Goal: Information Seeking & Learning: Check status

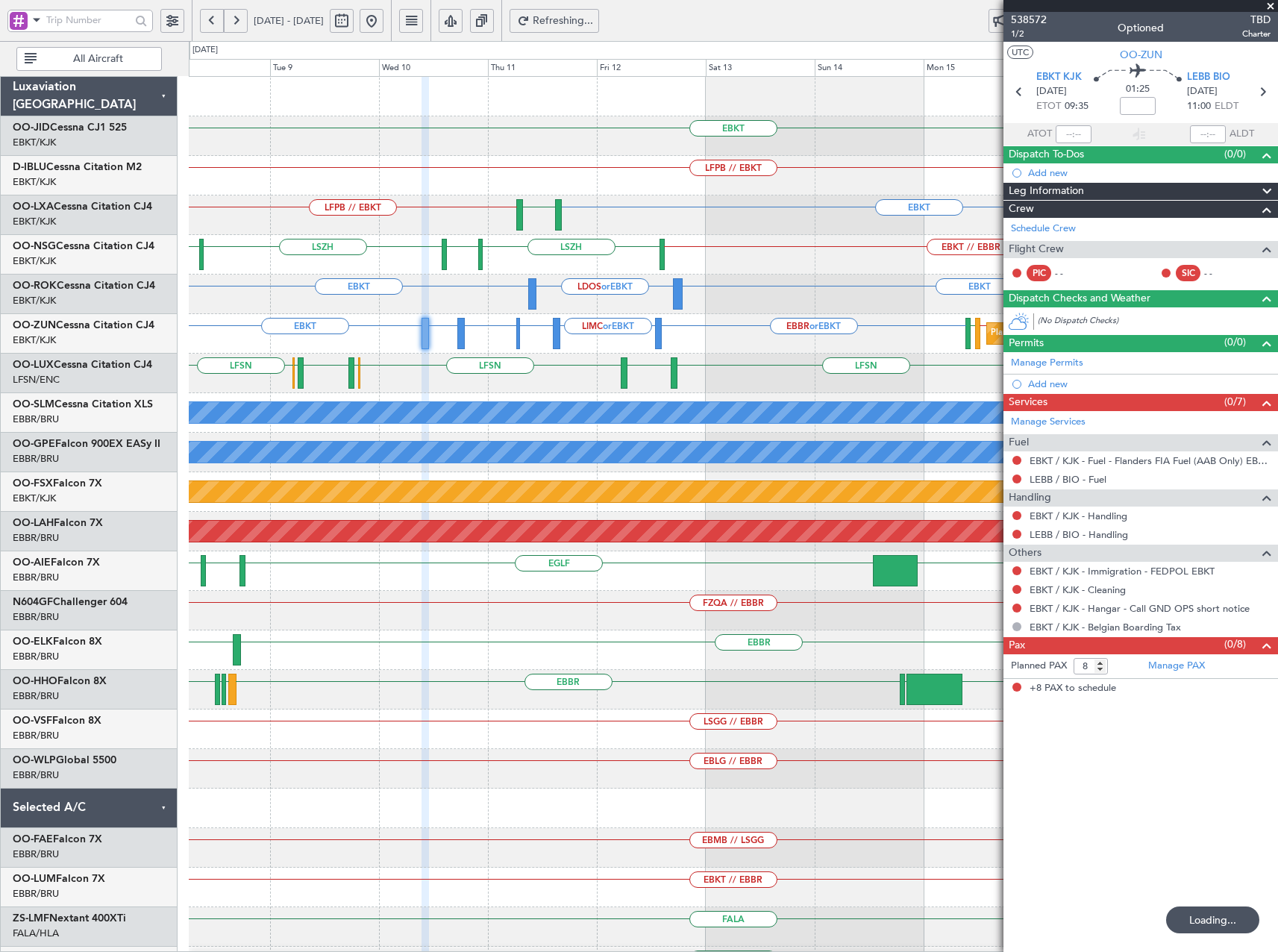
click at [384, 20] on button at bounding box center [371, 21] width 24 height 24
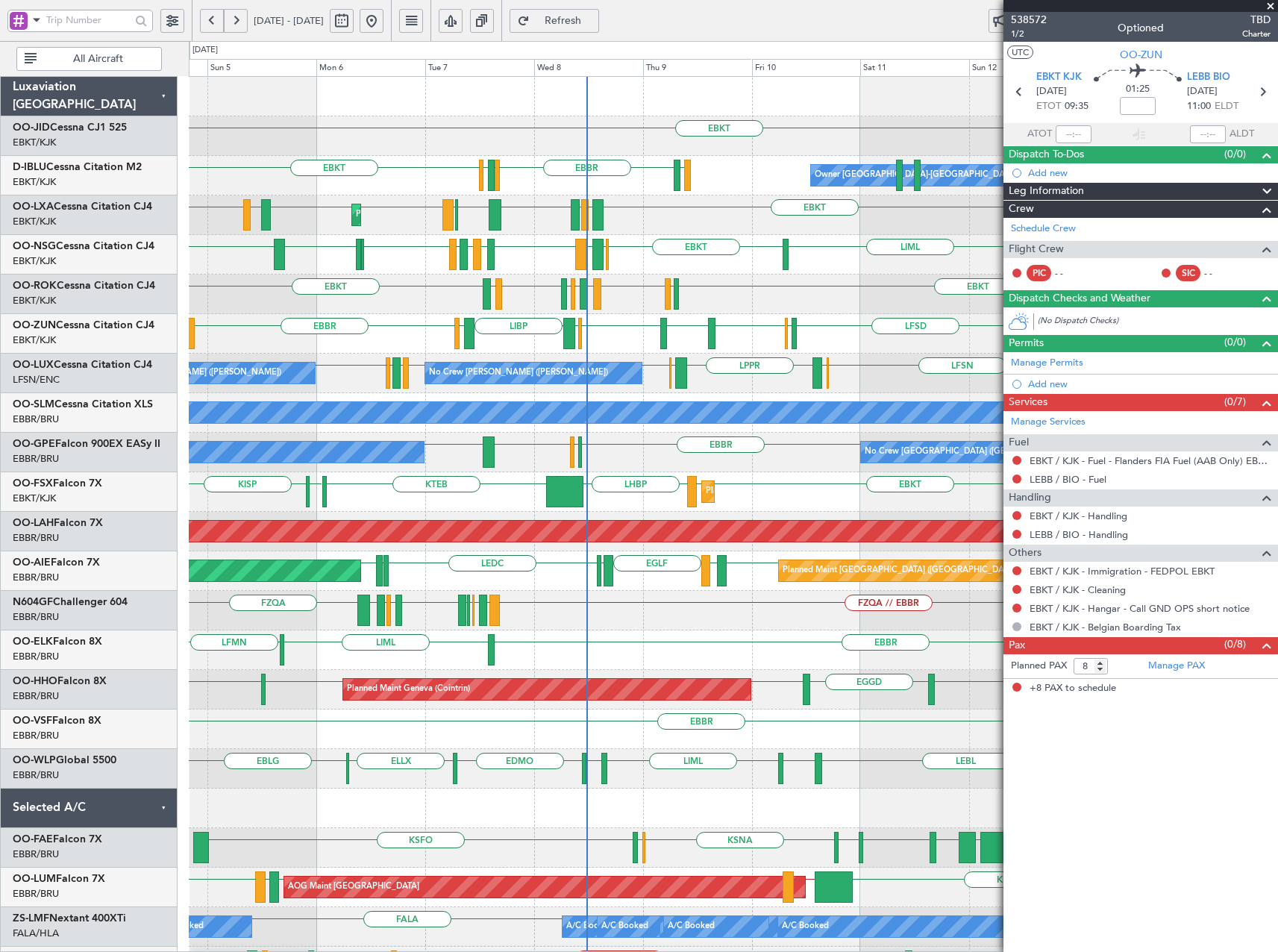
click at [296, 251] on div "EBKT EBKT LSGS [GEOGRAPHIC_DATA] EGGW EDDK EBKT Owner [GEOGRAPHIC_DATA]-[GEOGRA…" at bounding box center [733, 571] width 1088 height 988
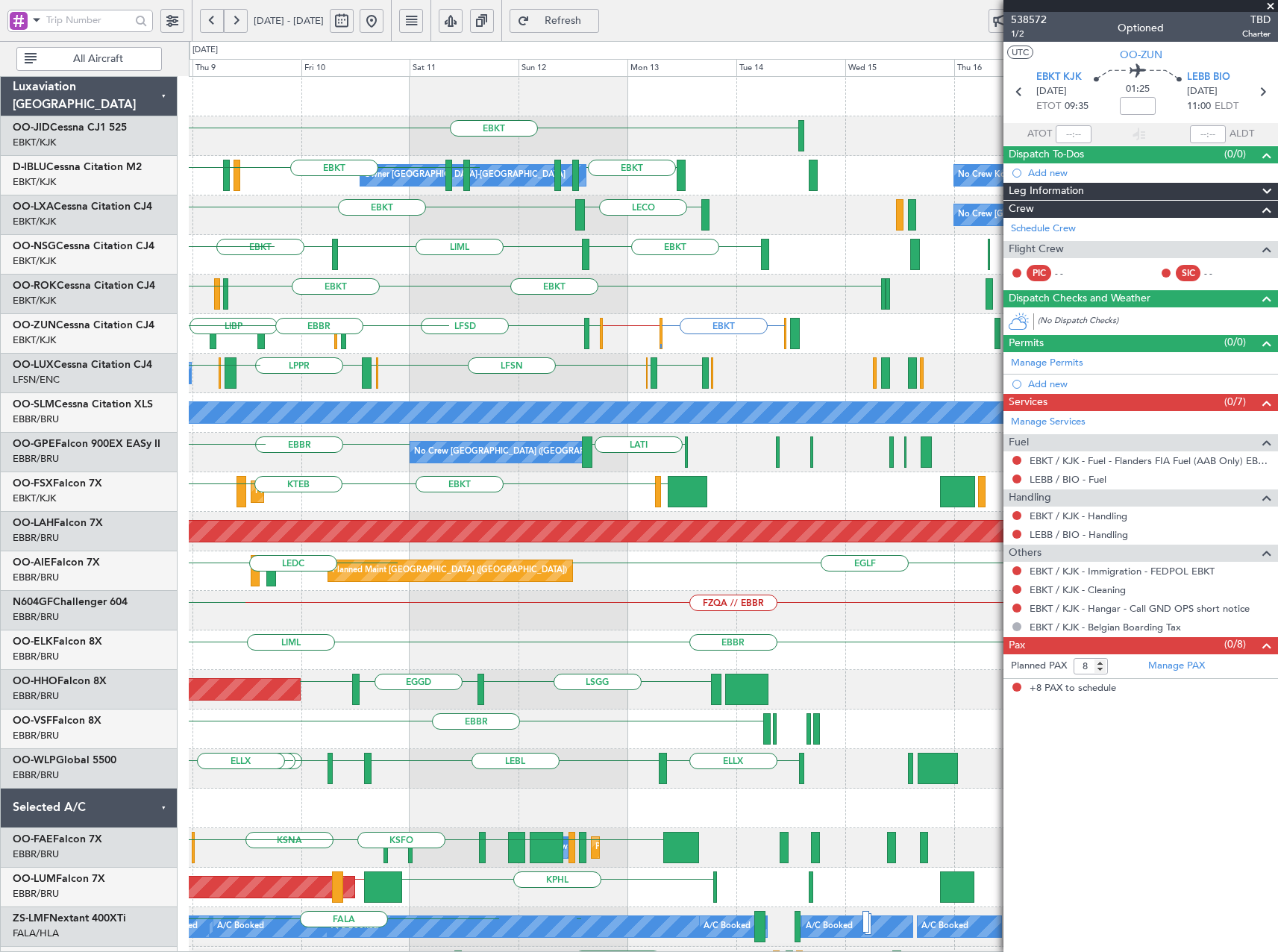
click at [5, 259] on div "EBKT EBKT LSGS [GEOGRAPHIC_DATA] Owner [GEOGRAPHIC_DATA]-[GEOGRAPHIC_DATA] No C…" at bounding box center [639, 496] width 1278 height 910
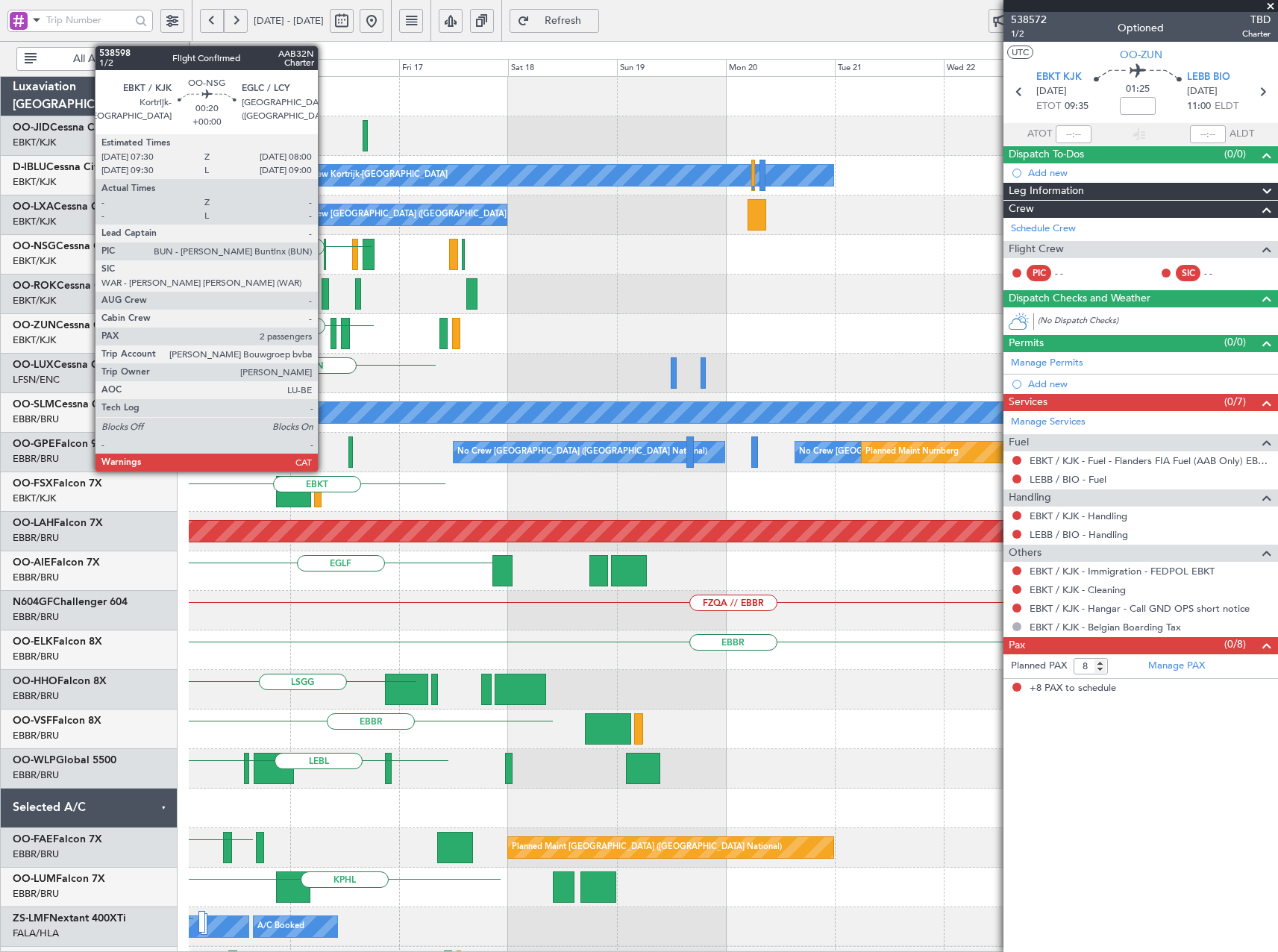
click at [0, 261] on html "[DATE] - [DATE] Refresh Quick Links All Aircraft EBKT No Crew Kortrijk-[GEOGRAP…" at bounding box center [639, 476] width 1278 height 952
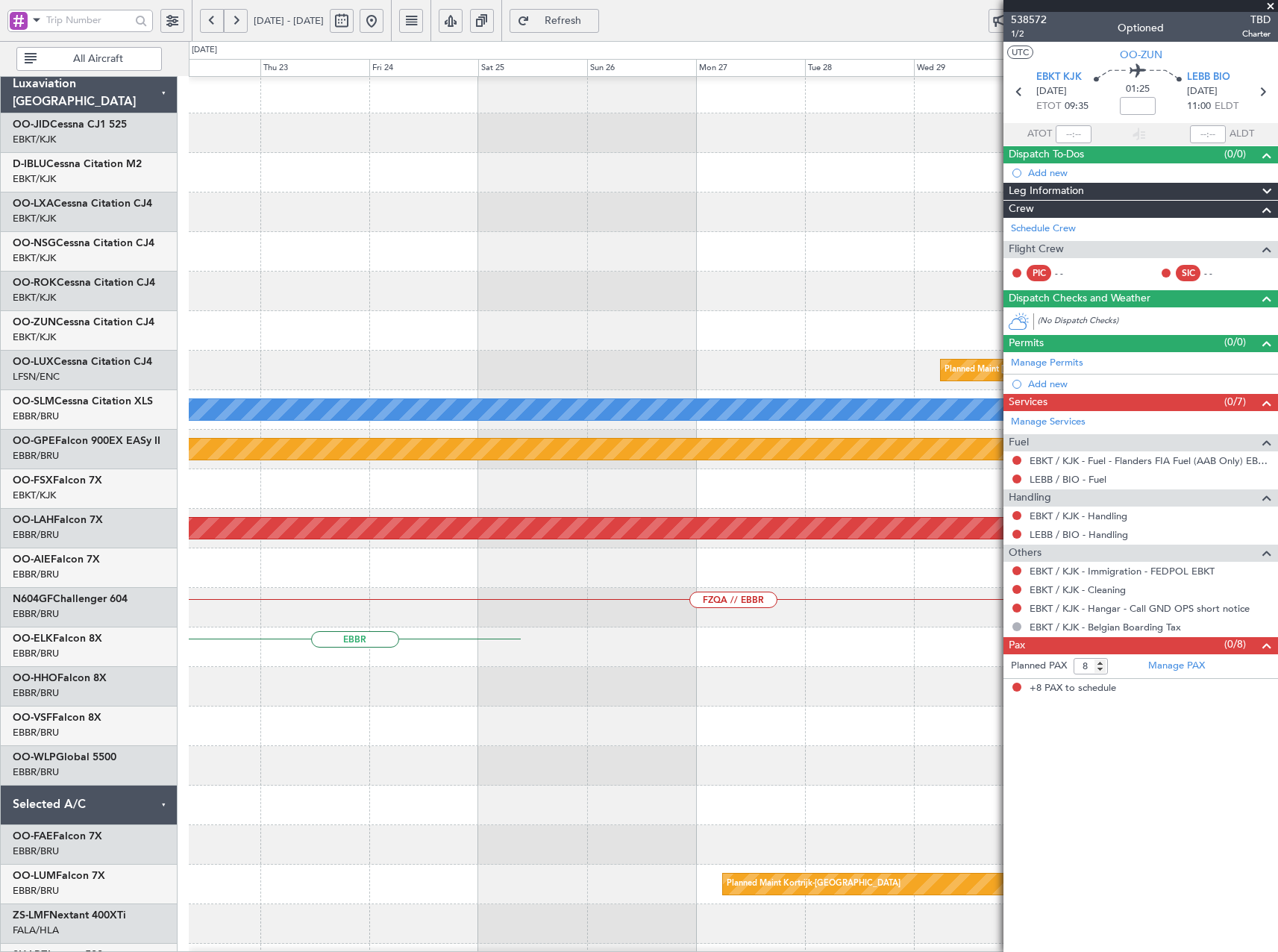
click at [0, 280] on html "[DATE] - [DATE] Refresh Quick Links All Aircraft No Crew Kortrijk-[GEOGRAPHIC_D…" at bounding box center [639, 476] width 1278 height 952
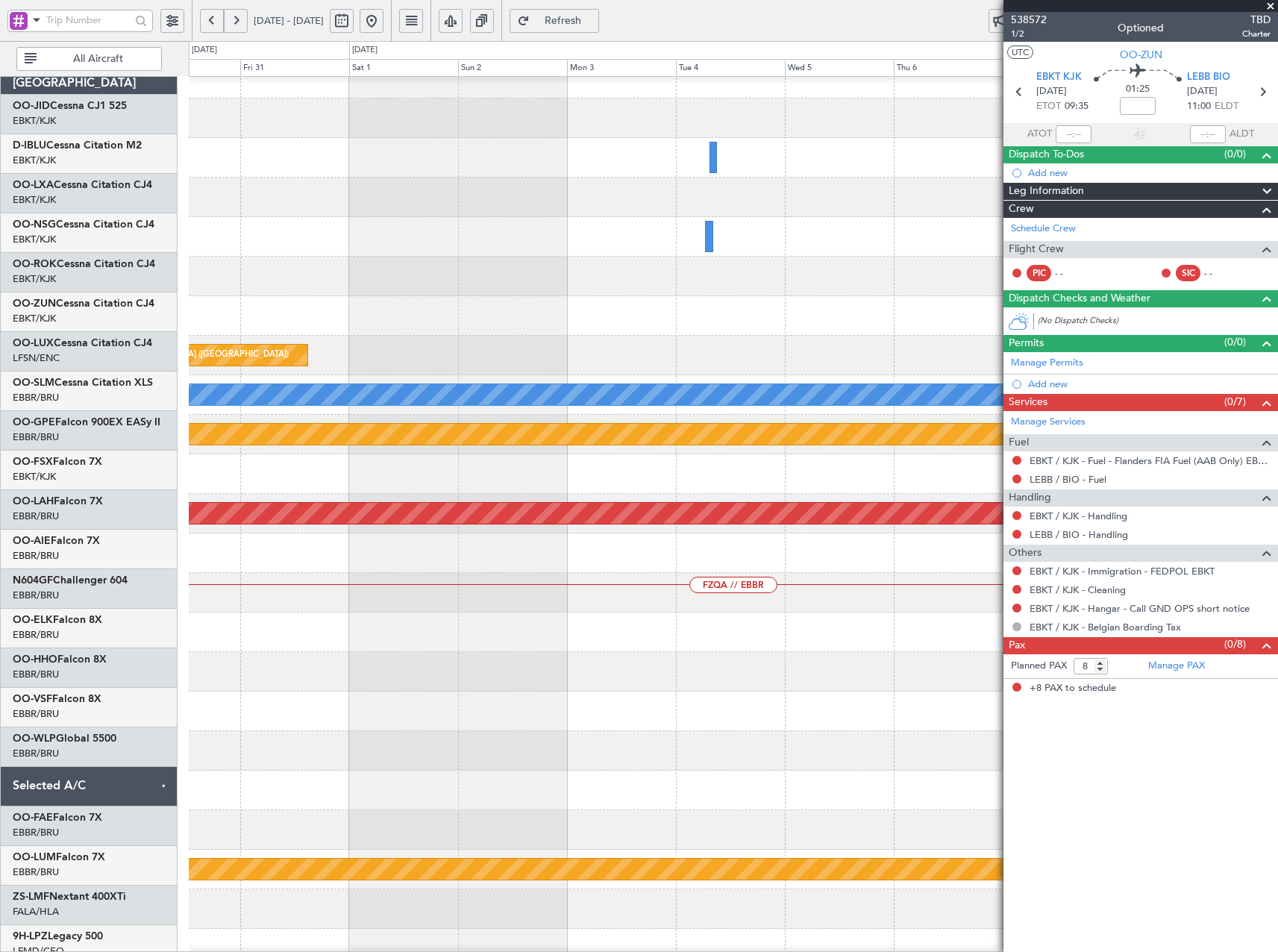
click at [0, 309] on html "[DATE] - [DATE] Refresh Quick Links All Aircraft Planned Maint [GEOGRAPHIC_DATA…" at bounding box center [639, 476] width 1278 height 952
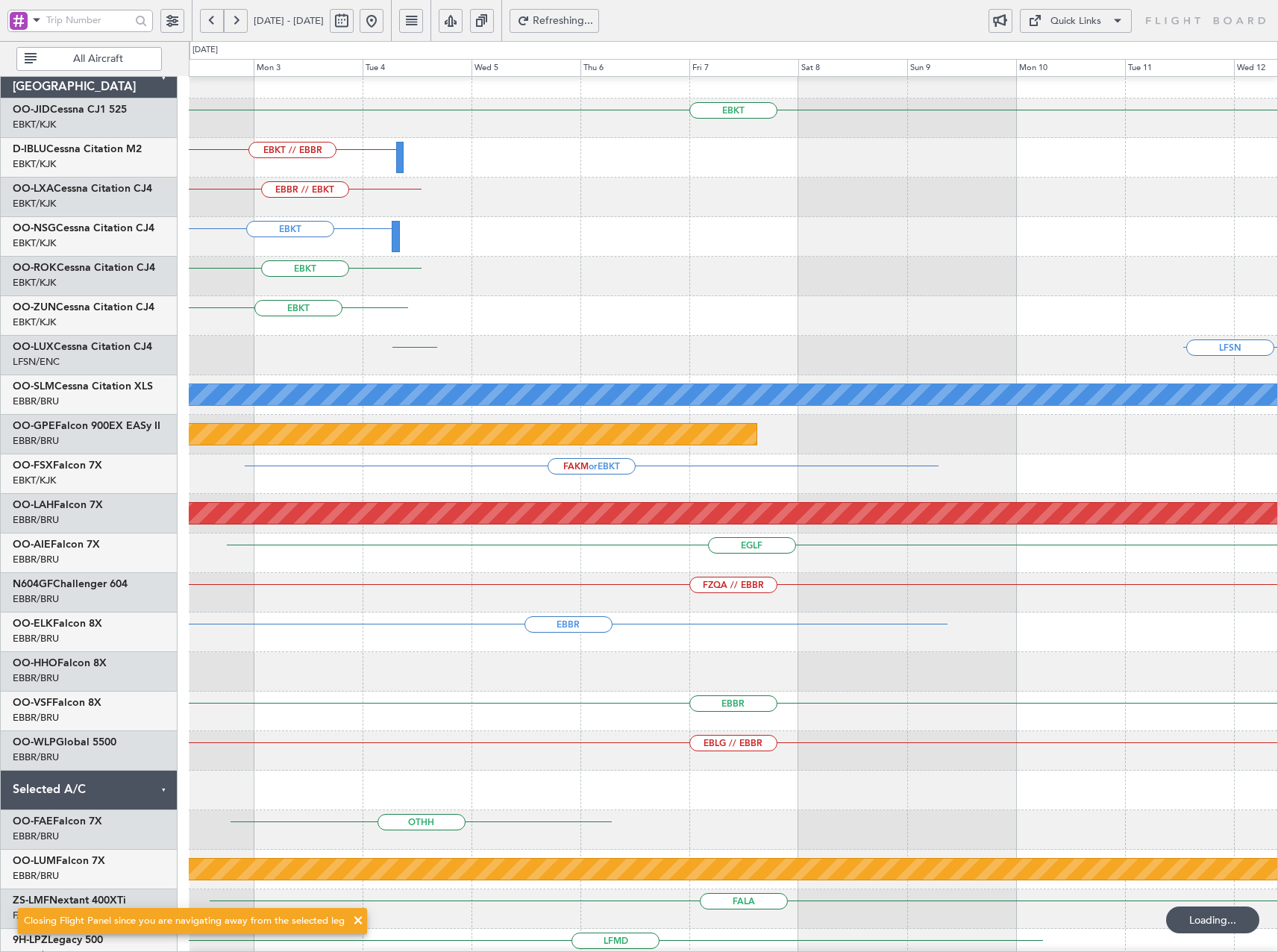
click at [0, 323] on html "[DATE] - [DATE] Refreshing... Quick Links All Aircraft EBKT EBKT // EBBR EBBR /…" at bounding box center [639, 476] width 1278 height 952
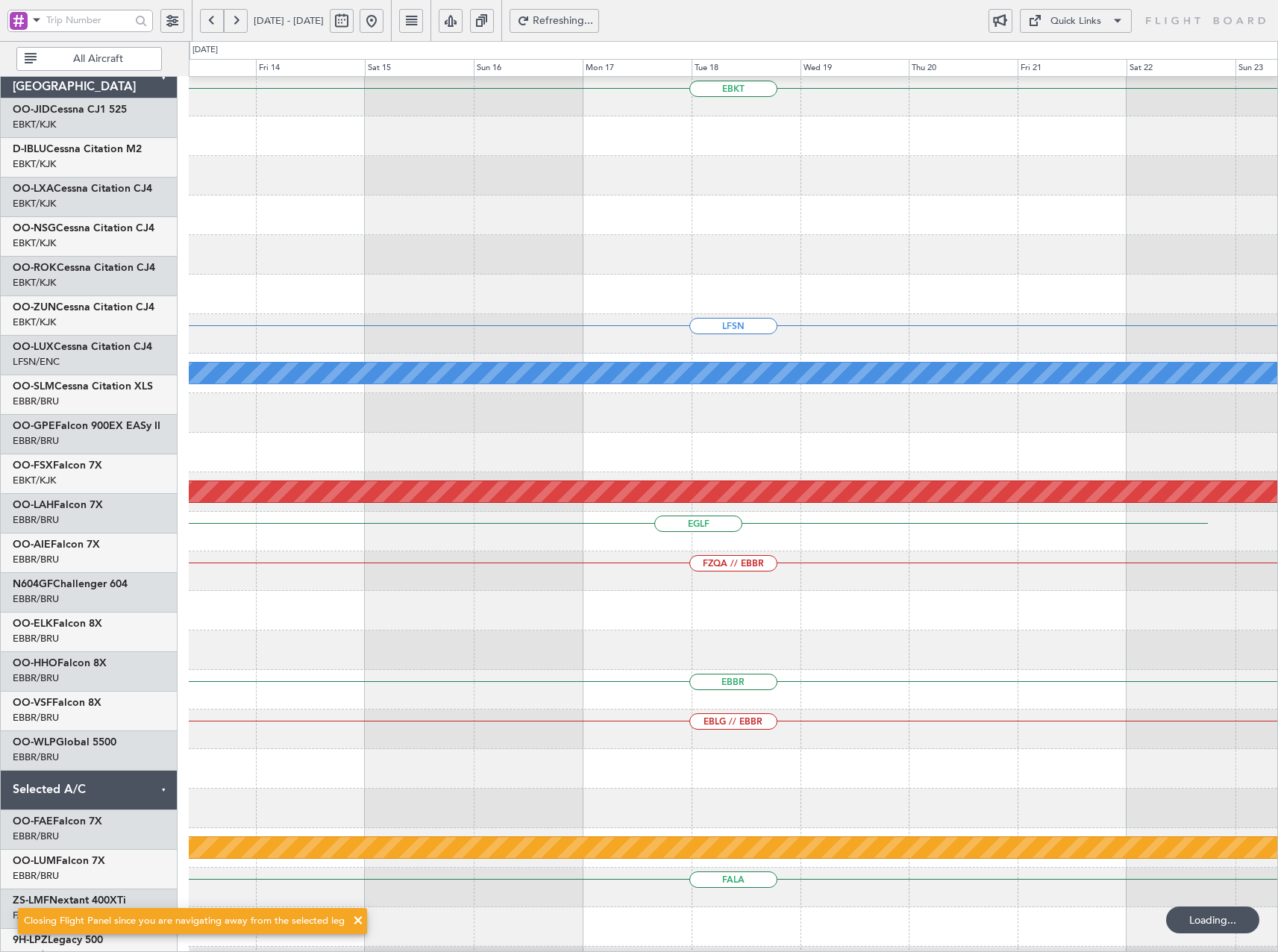
scroll to position [39, 0]
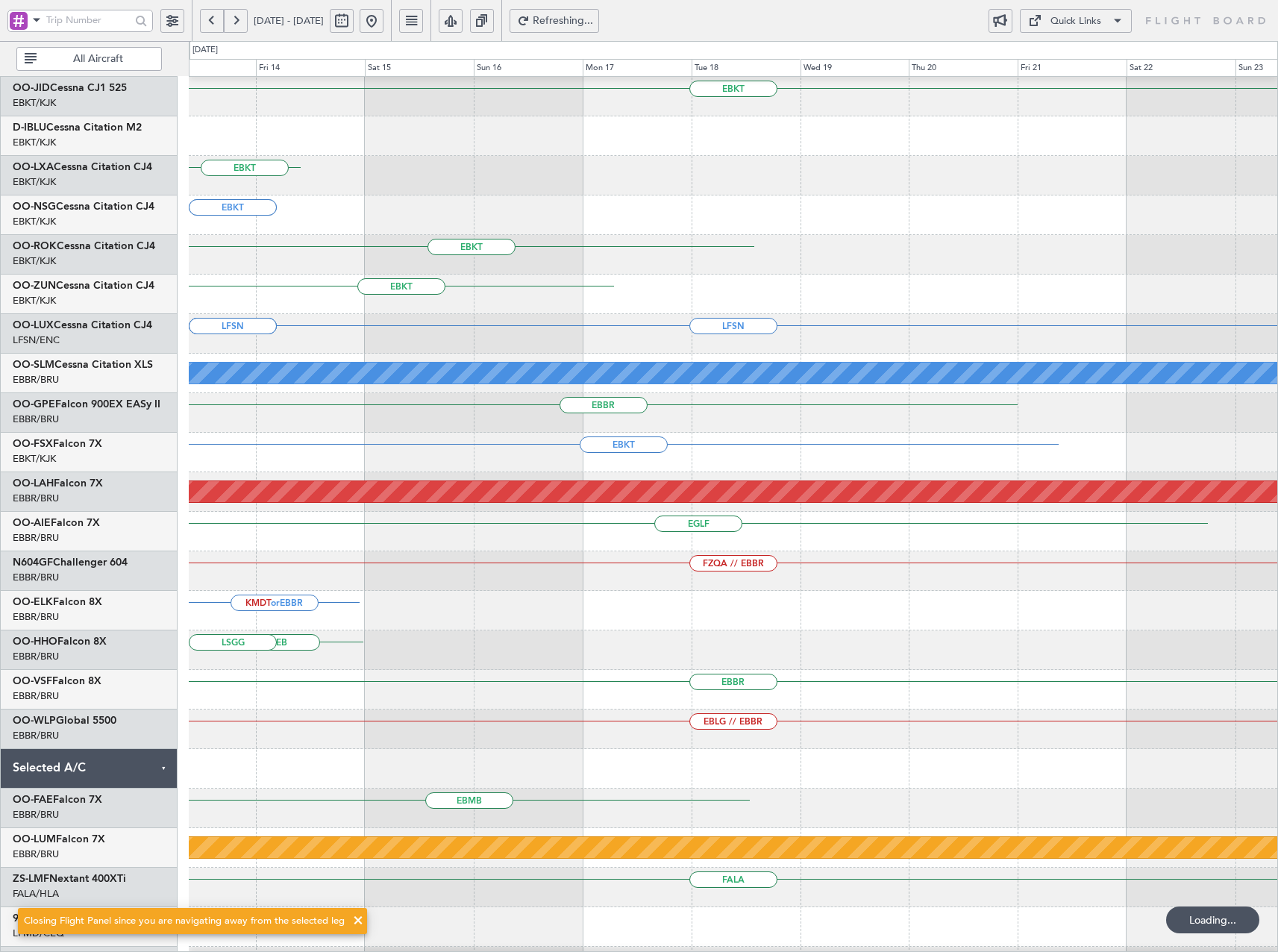
click at [0, 414] on html "[DATE] - [DATE] Refreshing... Quick Links All Aircraft EBKT EBKT EPWA or EBKT E…" at bounding box center [639, 476] width 1278 height 952
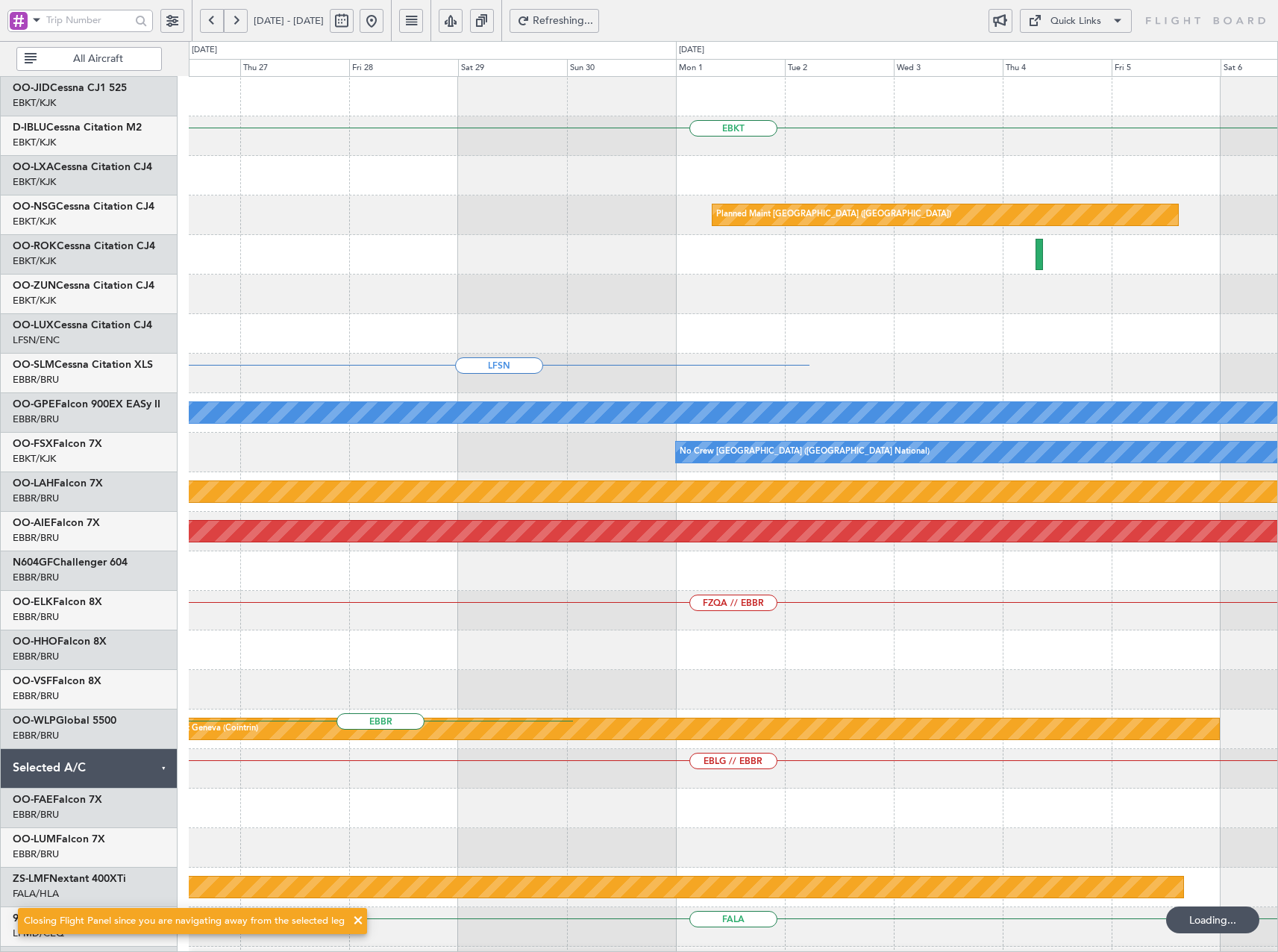
scroll to position [0, 0]
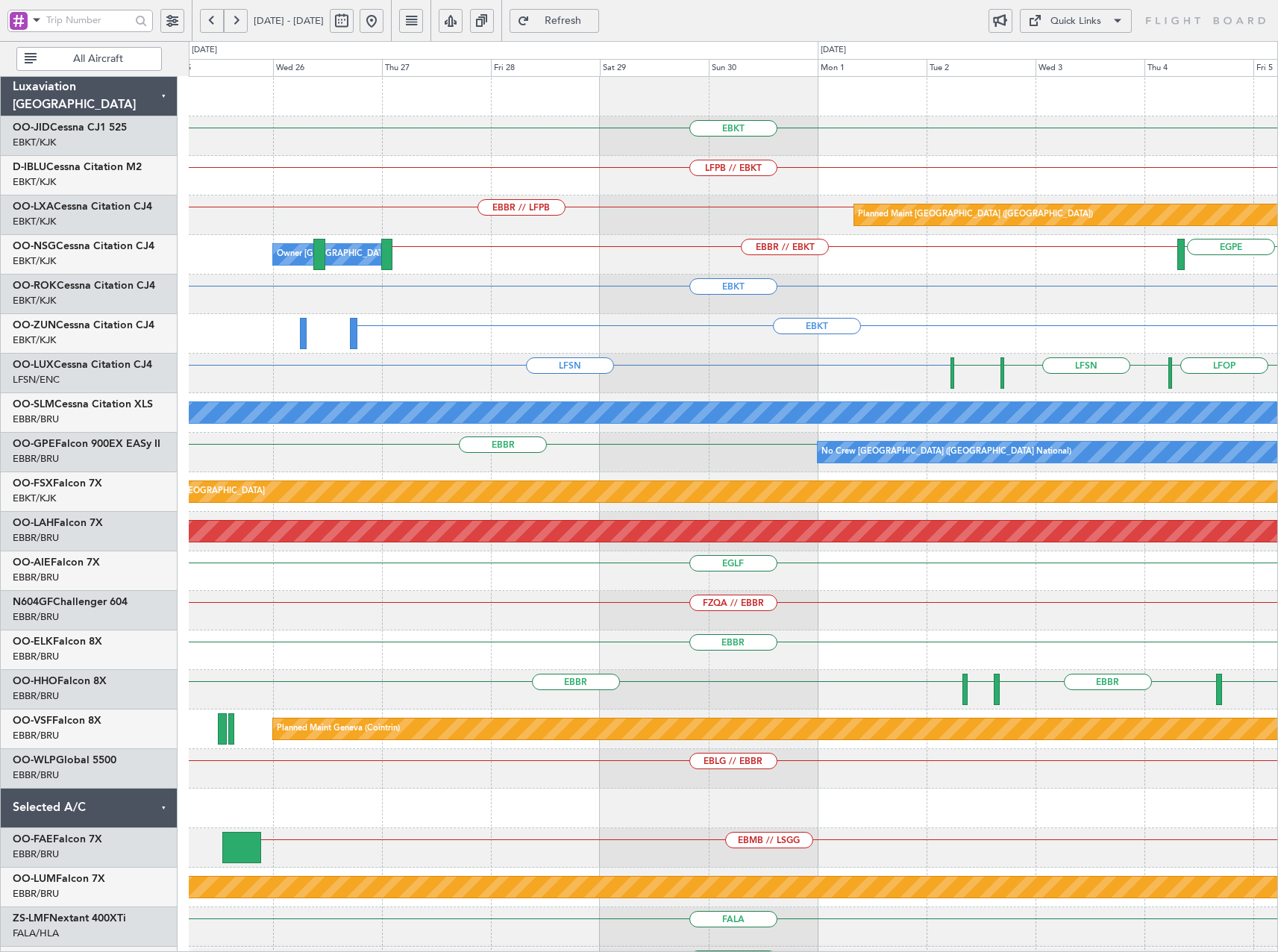
click at [977, 309] on div "EBKT LFPB // EBKT EBBR // LFPB Planned Maint [GEOGRAPHIC_DATA] ([GEOGRAPHIC_DAT…" at bounding box center [733, 571] width 1088 height 988
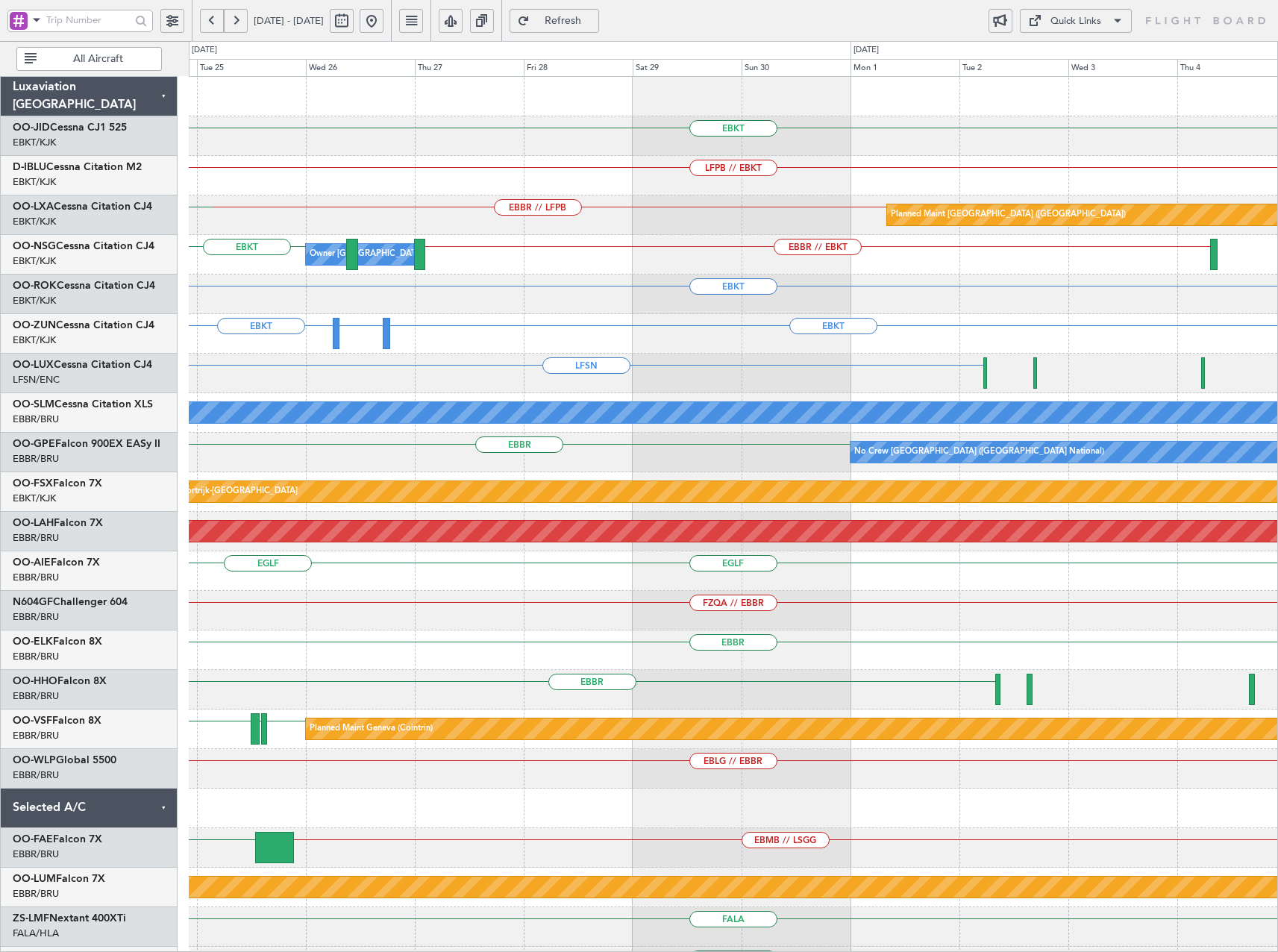
click at [327, 354] on div "LFSN" at bounding box center [733, 373] width 1088 height 39
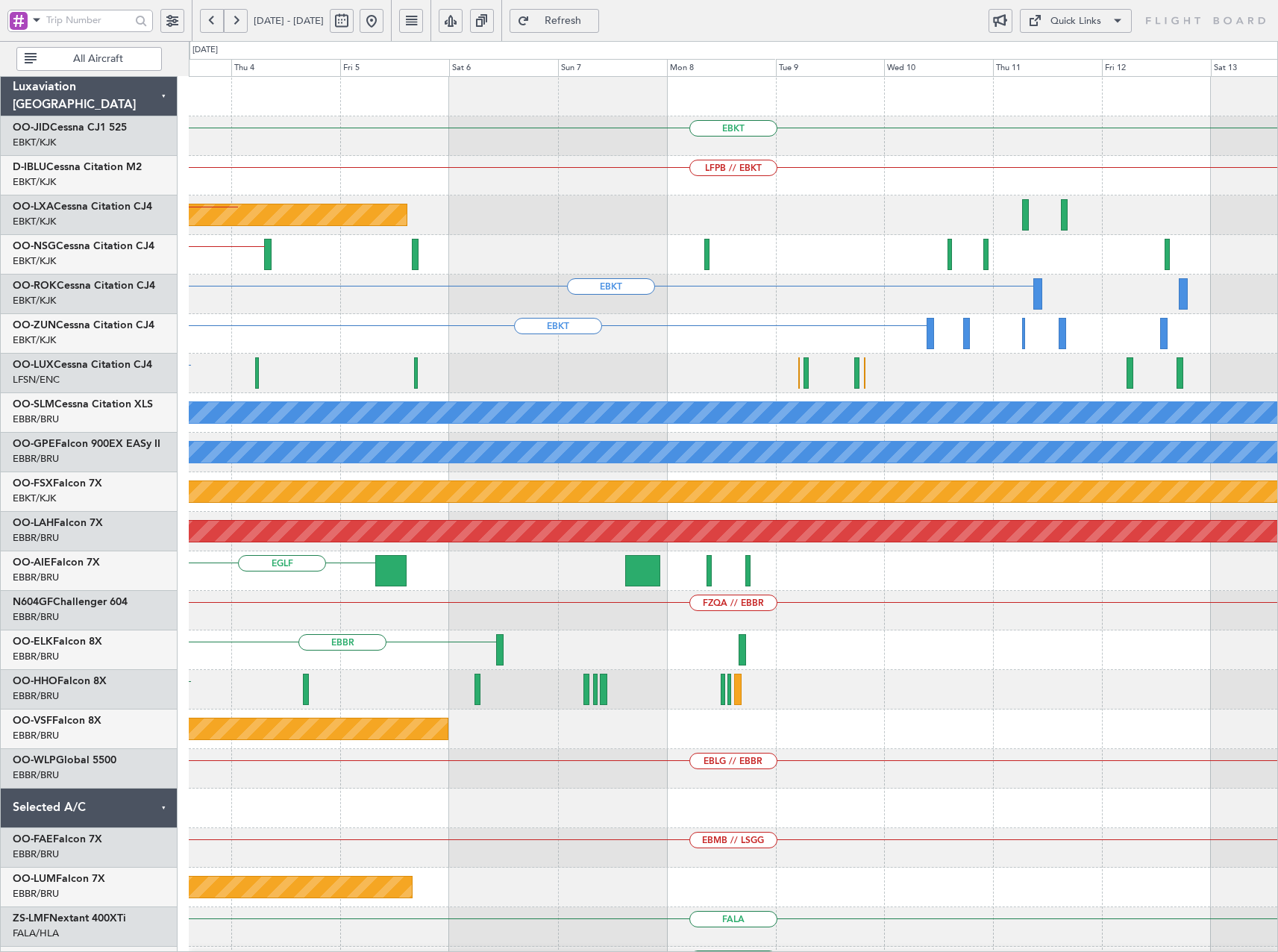
click at [627, 352] on div "EBKT Planned Maint [GEOGRAPHIC_DATA]" at bounding box center [733, 334] width 1088 height 39
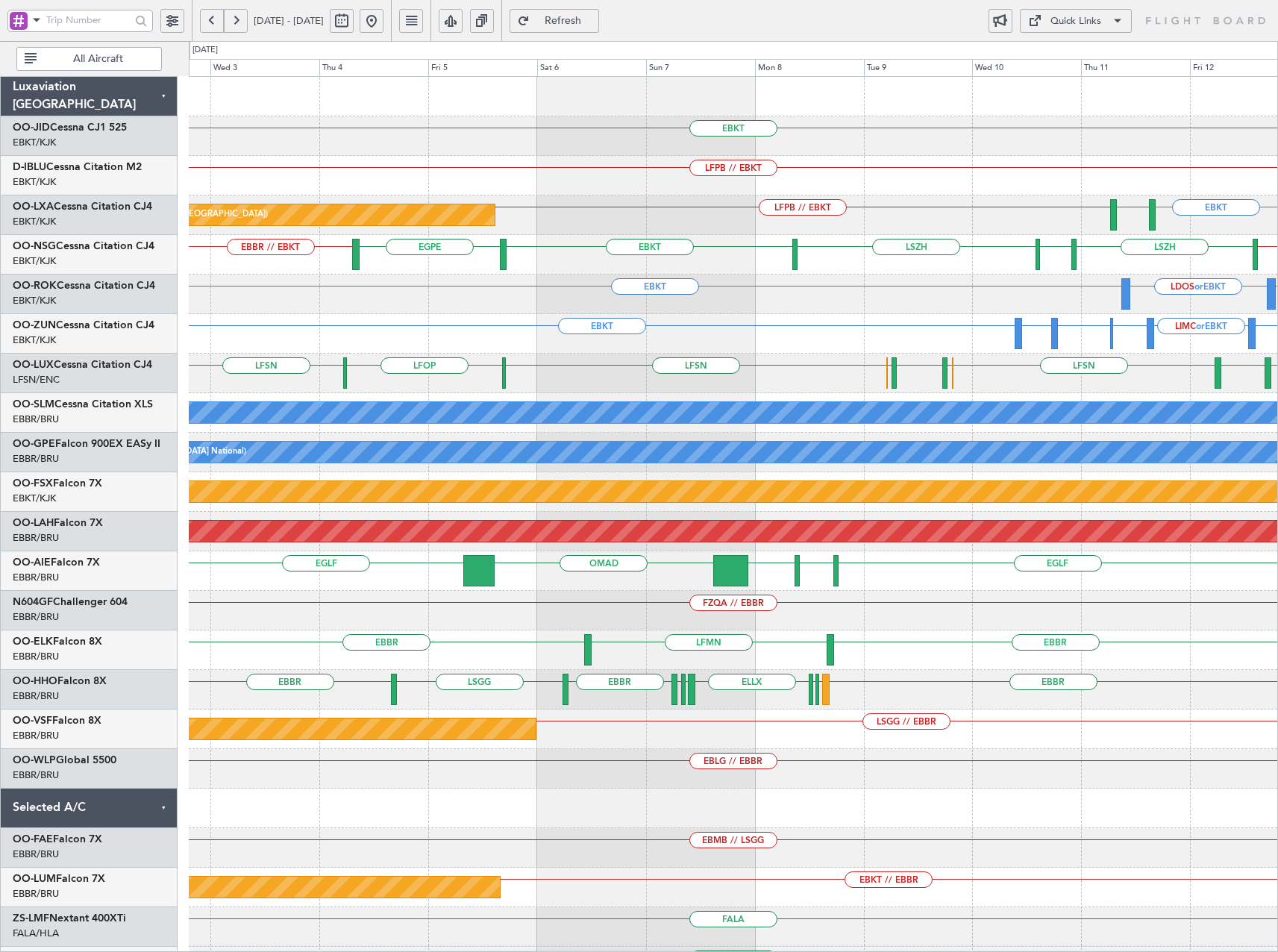
click at [626, 219] on div "EBKT LFPB // EBKT LFMQ Planned Maint [GEOGRAPHIC_DATA] ([GEOGRAPHIC_DATA])" at bounding box center [733, 215] width 1088 height 39
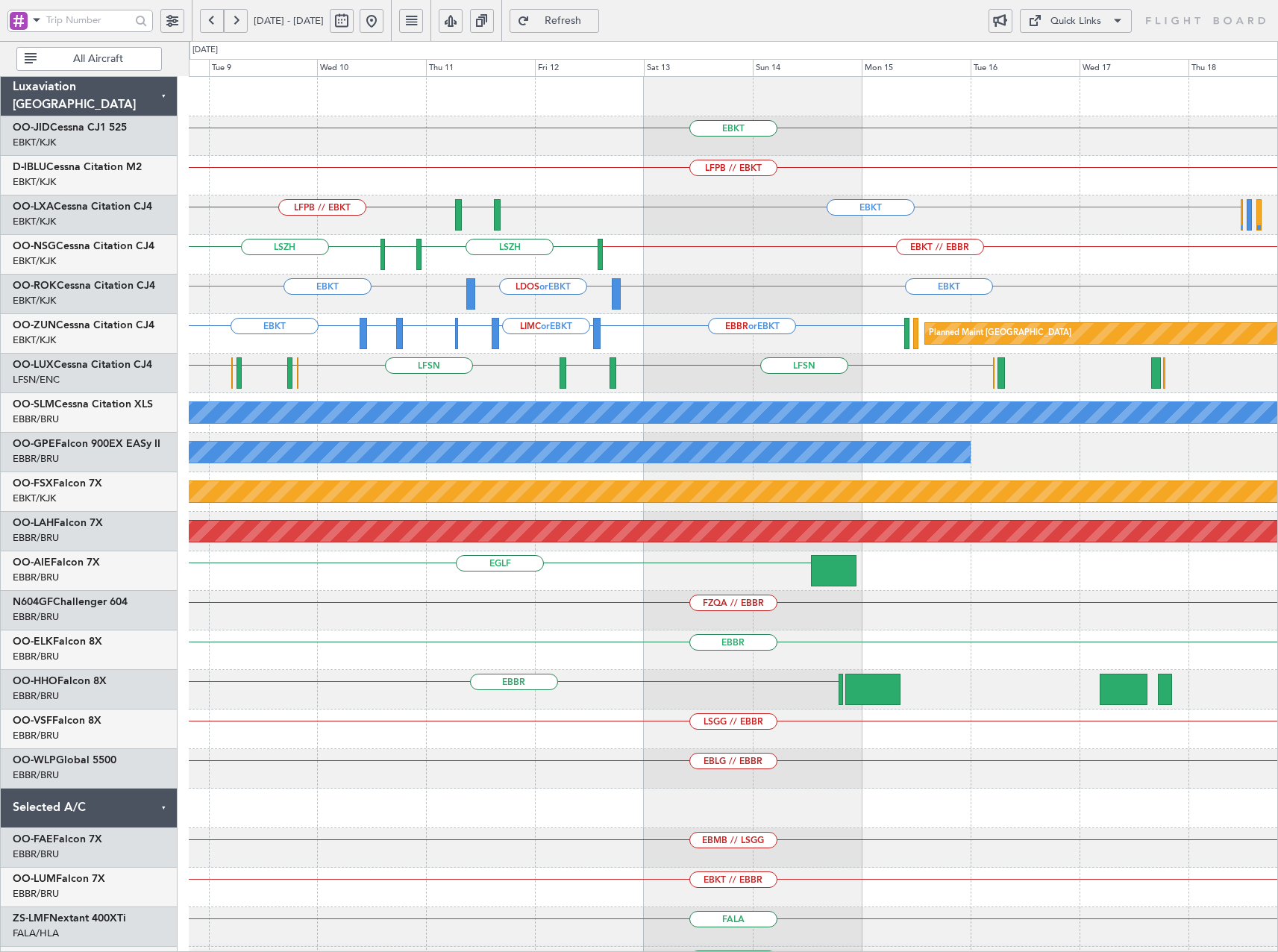
click at [431, 233] on div "EBKT LFPB // EBKT LFMQ" at bounding box center [733, 215] width 1088 height 39
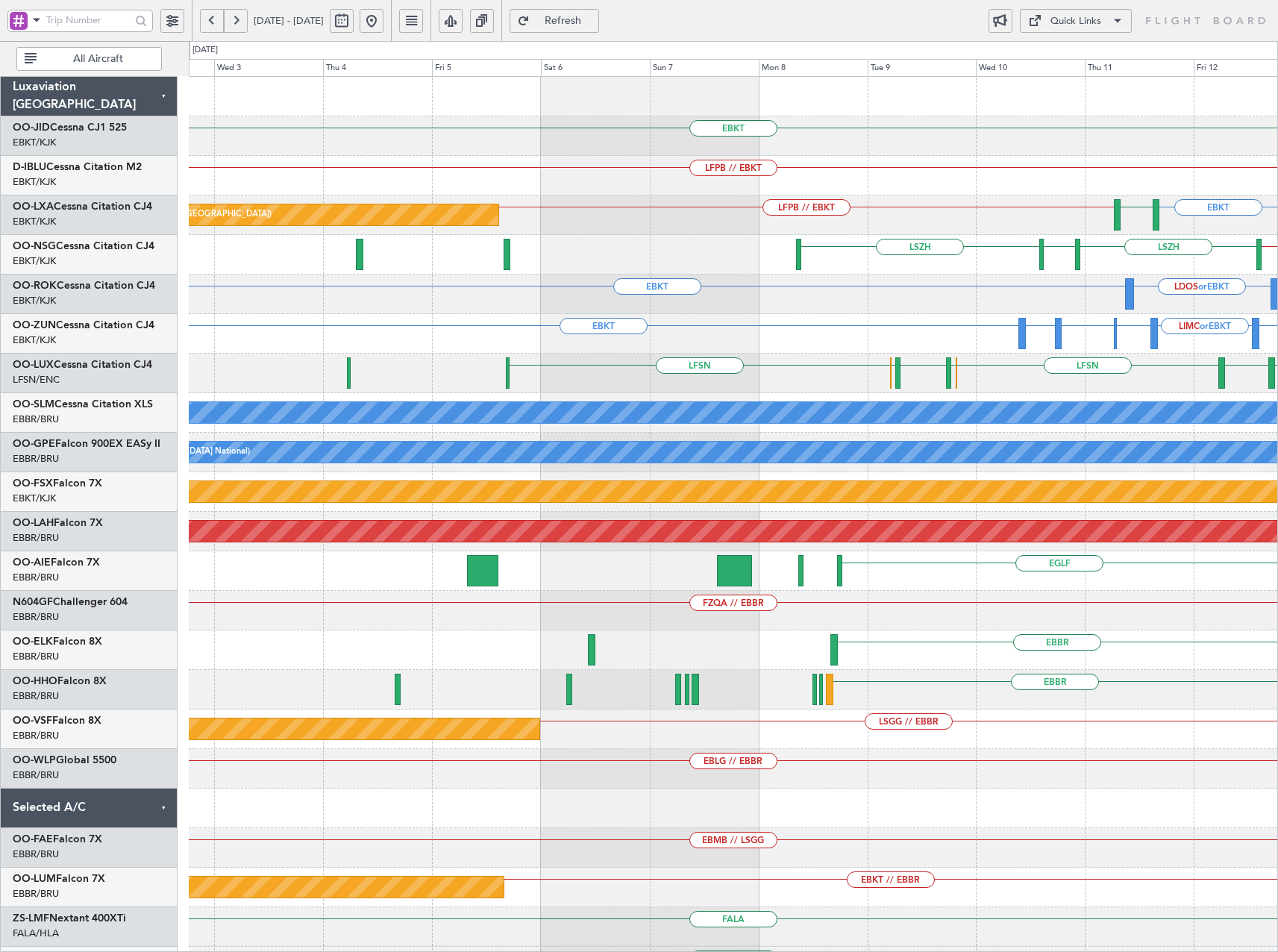
click at [1277, 260] on html "[DATE] - [DATE] Refresh Quick Links All Aircraft EBKT LFPB // EBKT EBKT LFPB //…" at bounding box center [639, 476] width 1278 height 952
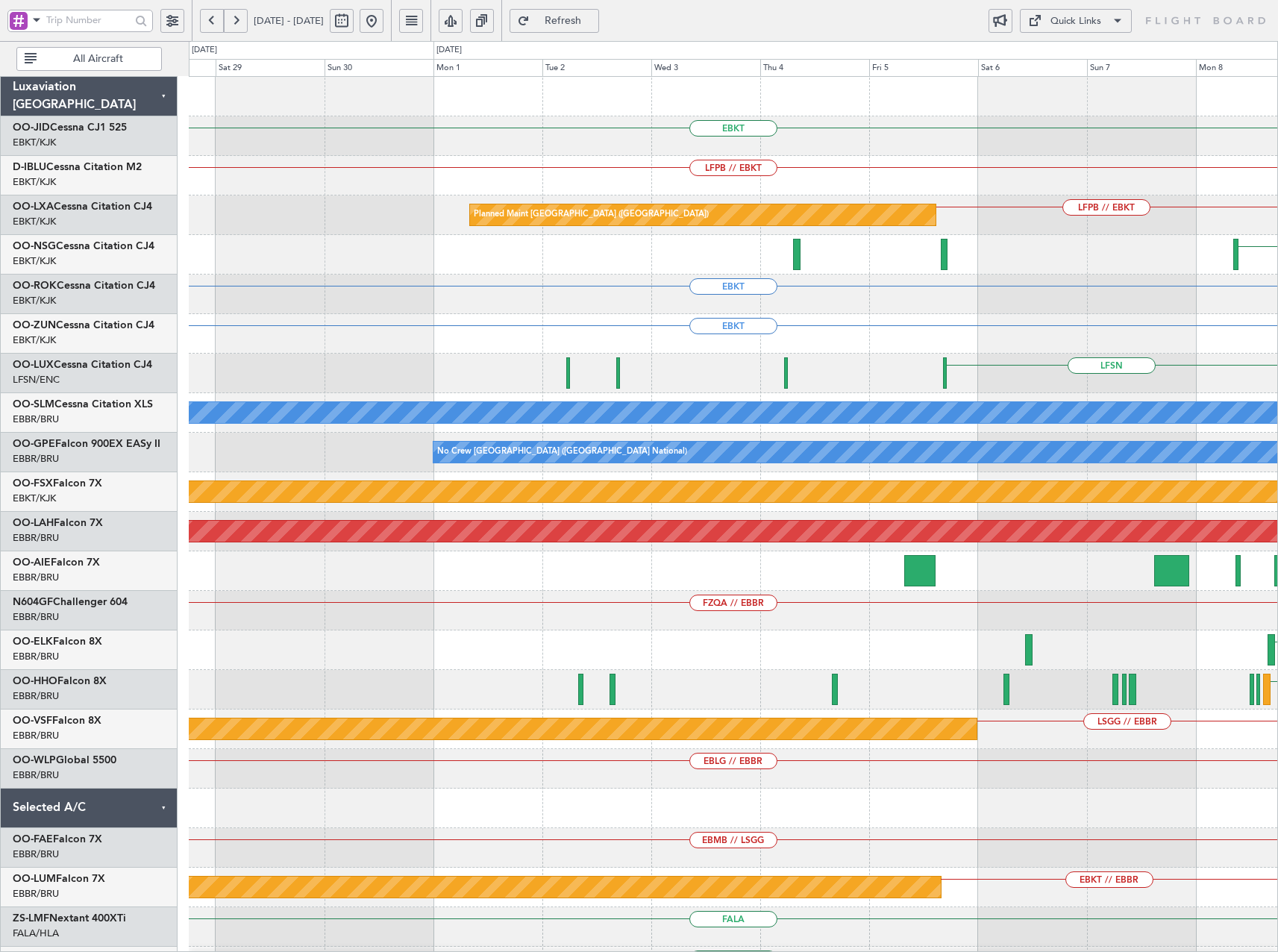
click at [729, 275] on div "EBKT LFPB // EBKT LFPB // EBKT Planned Maint [GEOGRAPHIC_DATA] ([GEOGRAPHIC_DAT…" at bounding box center [733, 571] width 1088 height 988
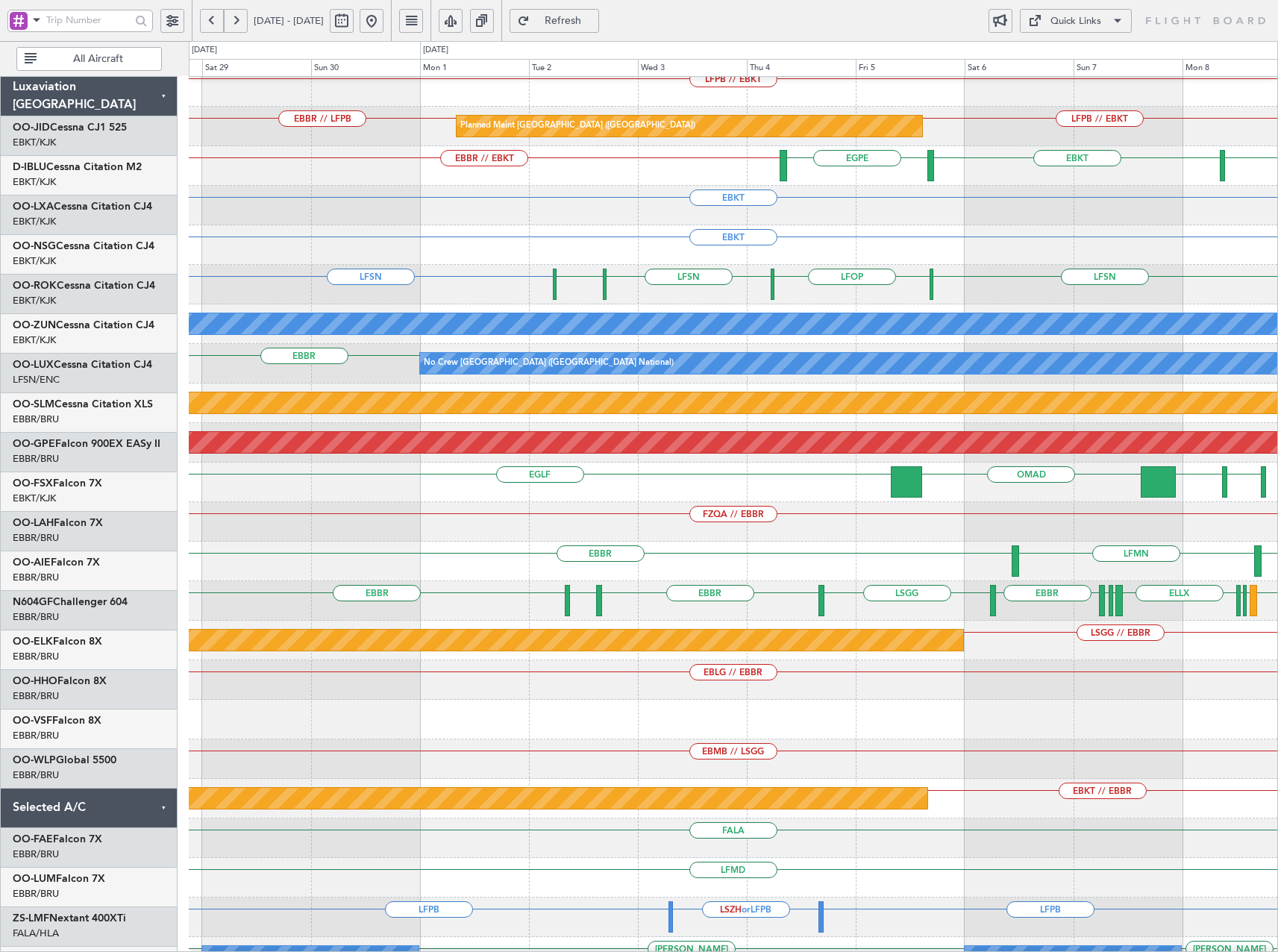
scroll to position [112, 0]
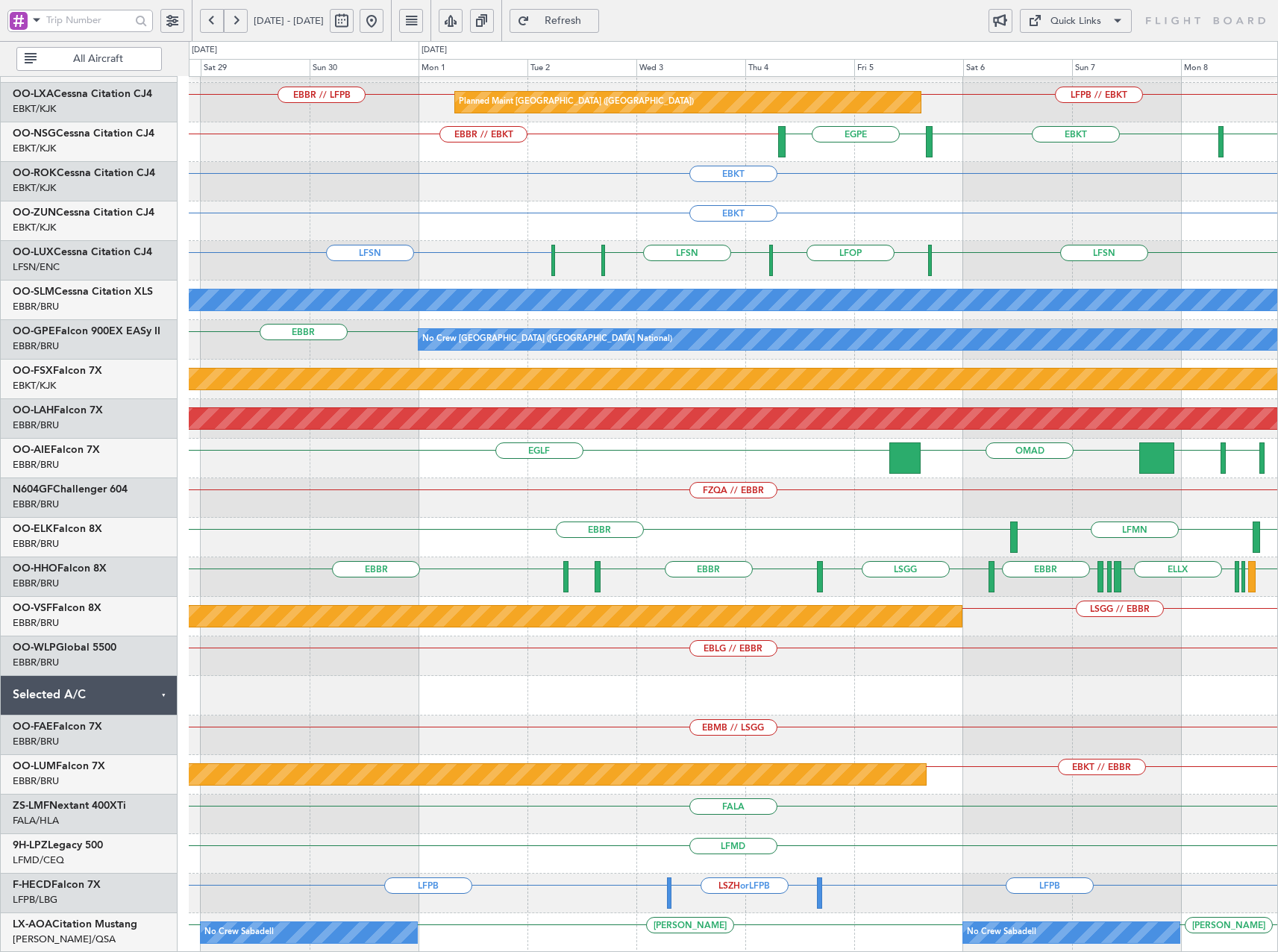
click at [683, 531] on div "EBBR [GEOGRAPHIC_DATA] LFMN" at bounding box center [733, 537] width 1088 height 39
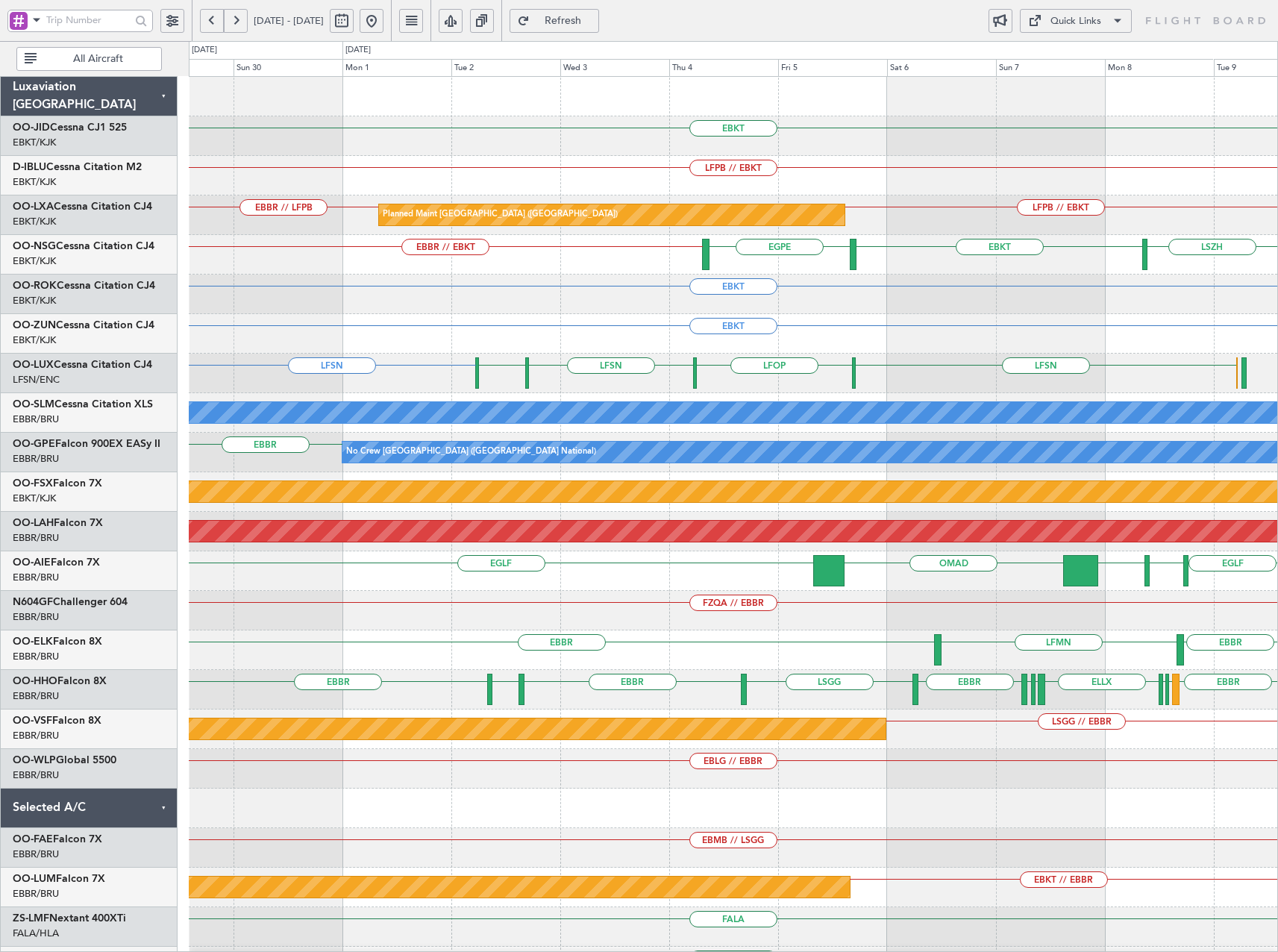
click at [622, 811] on div "EBKT LFPB // EBKT Planned Maint [GEOGRAPHIC_DATA] ([GEOGRAPHIC_DATA]) LFPB // E…" at bounding box center [733, 571] width 1088 height 988
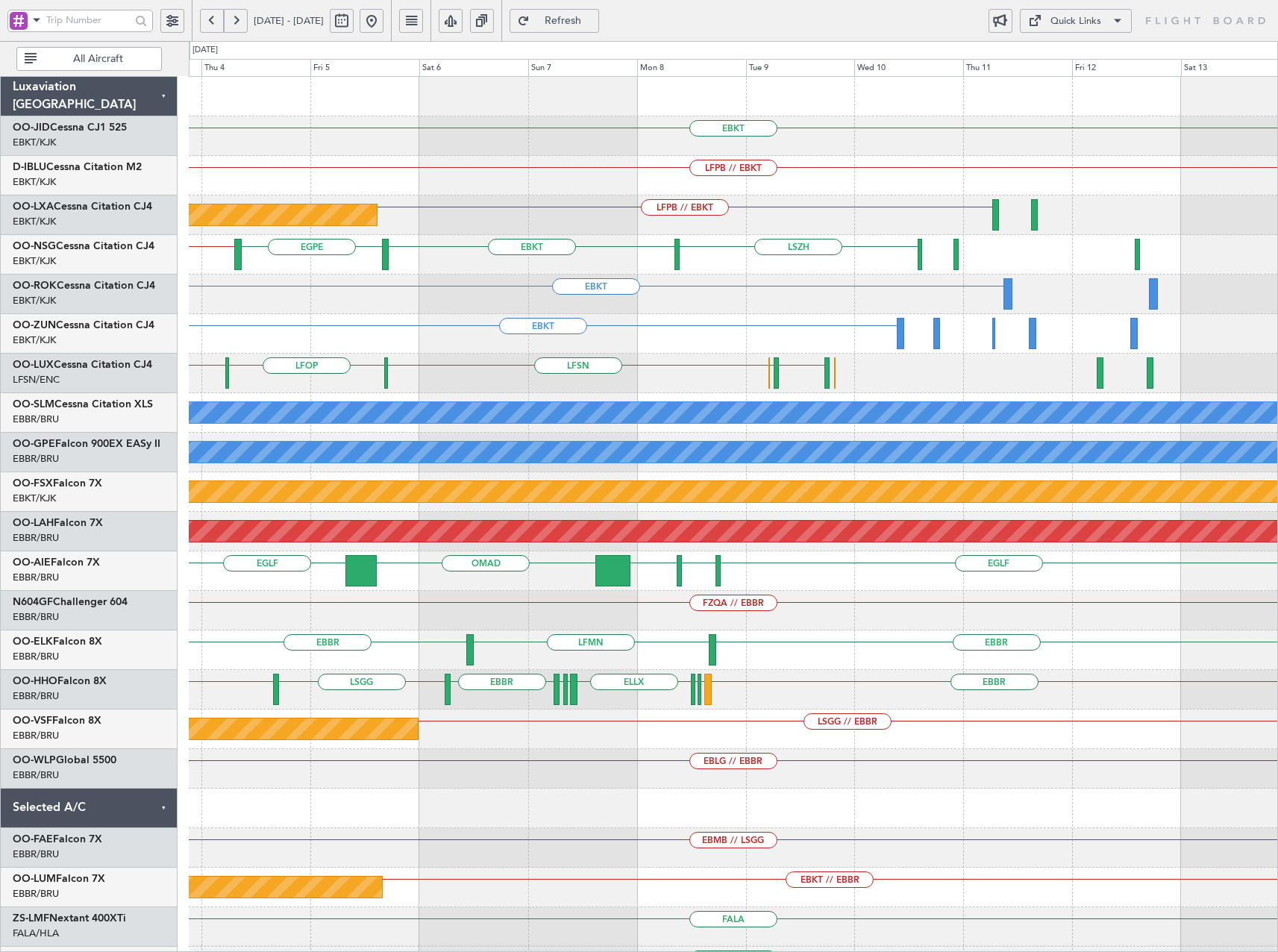
click at [677, 283] on div "EBKT LFPB // EBKT Planned Maint [GEOGRAPHIC_DATA] ([GEOGRAPHIC_DATA]) LFPB // E…" at bounding box center [733, 571] width 1088 height 988
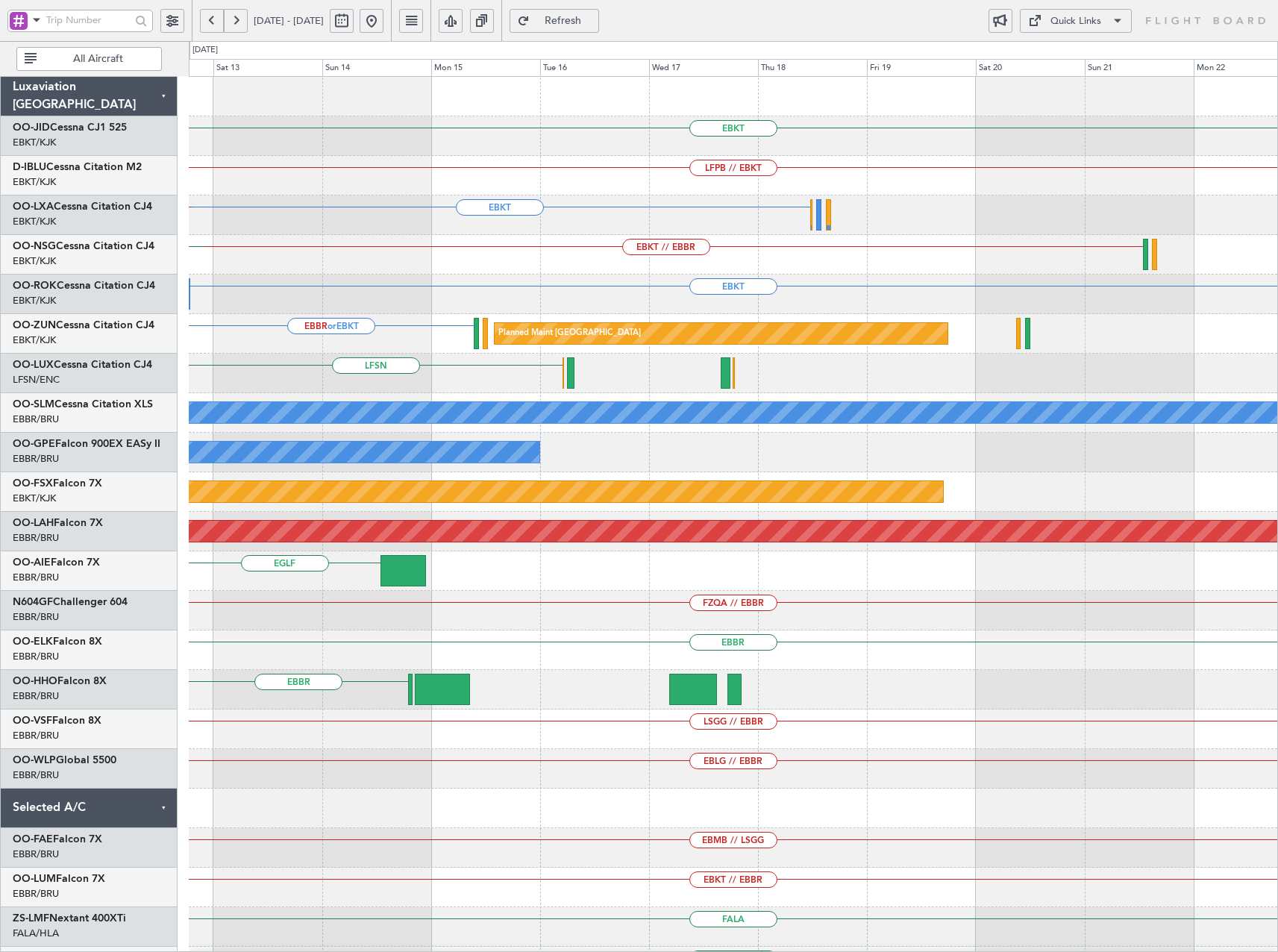
click at [608, 299] on div "EBKT LDOS or EBKT EBKT" at bounding box center [733, 293] width 1088 height 39
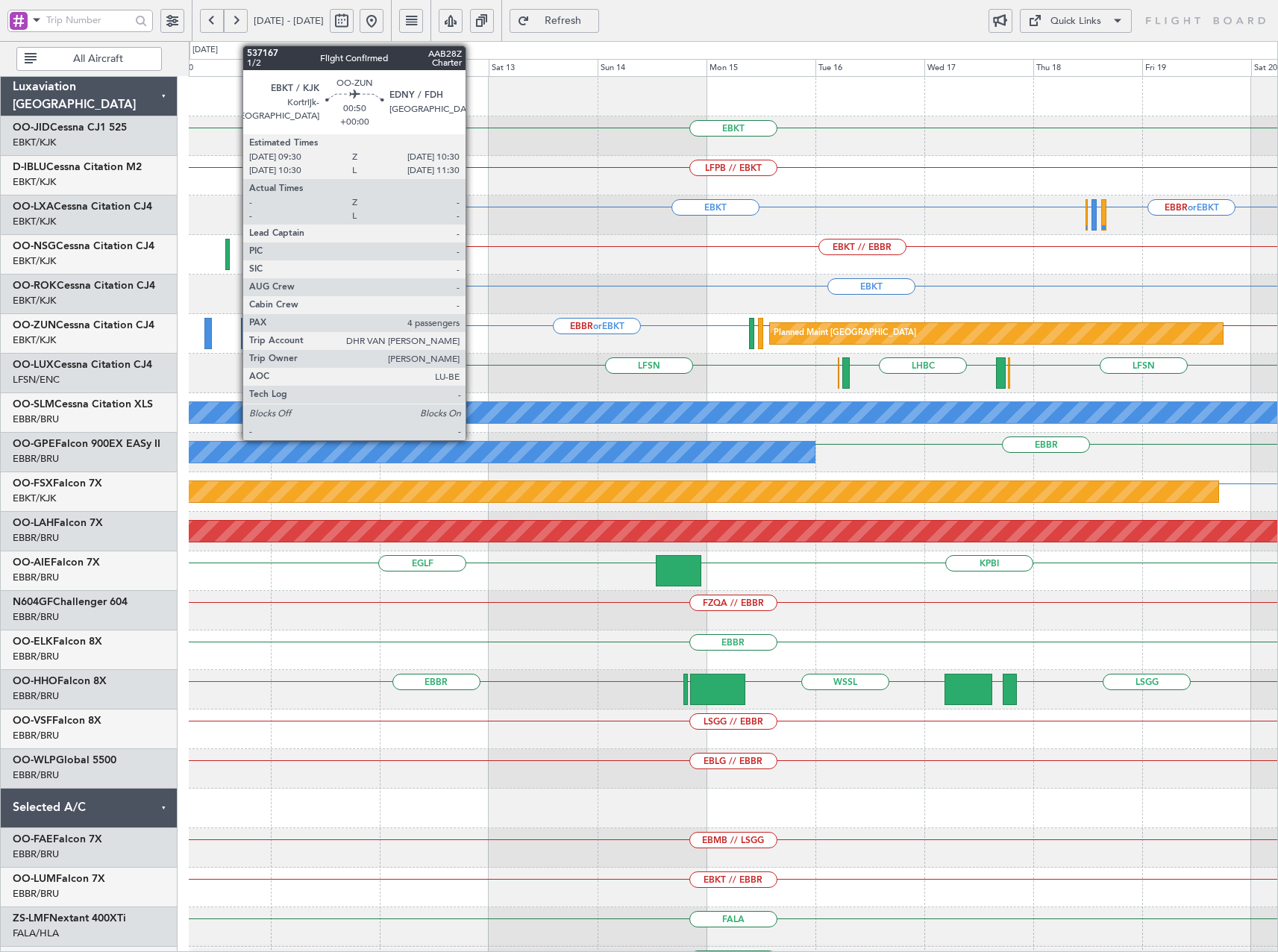
click at [655, 364] on div "EBKT LFPB // EBKT EBBR or EBKT EBKT LFLB or EBKT EBBR or EBKT EBKT // EBBR LSGS…" at bounding box center [733, 571] width 1088 height 988
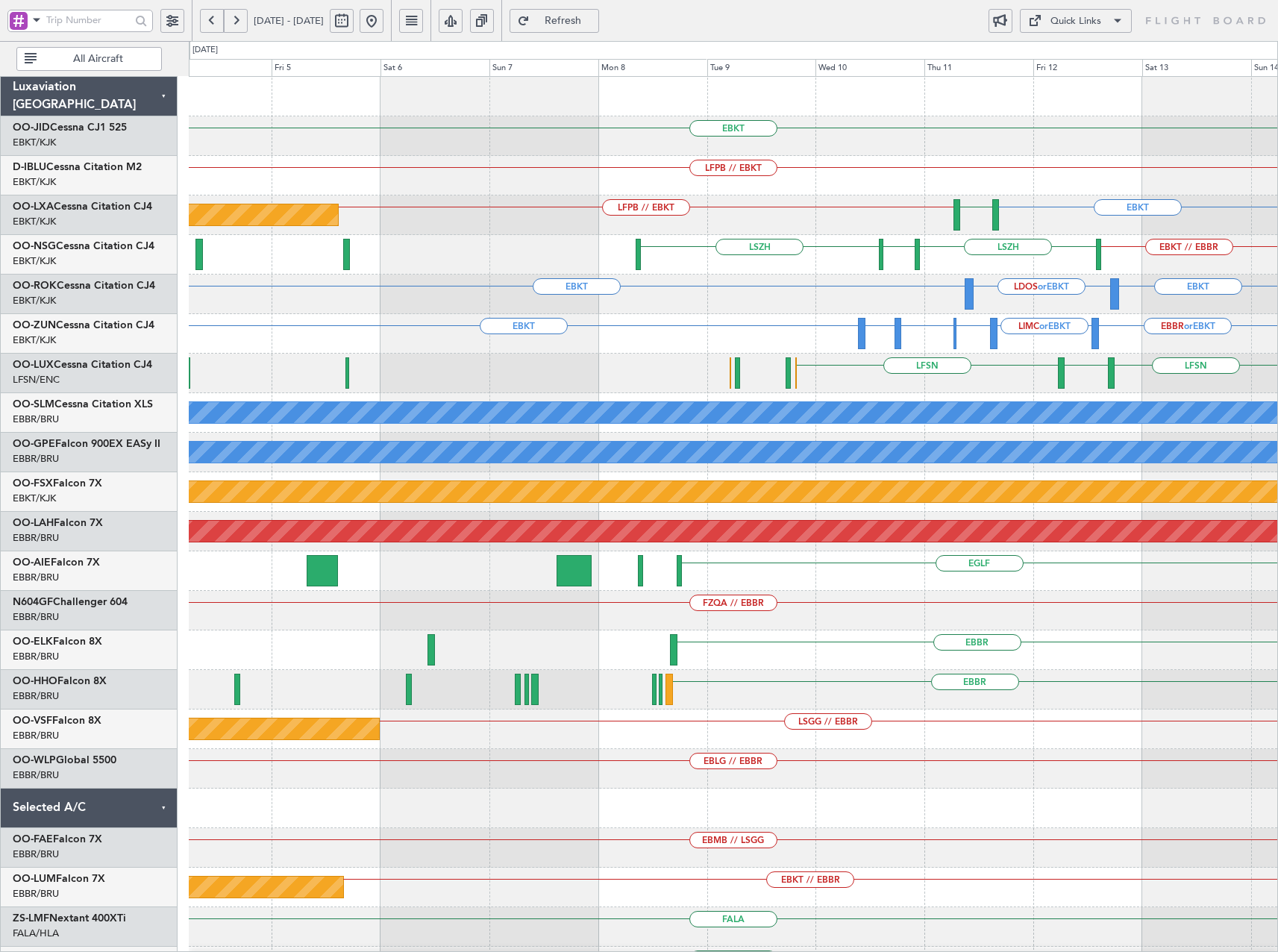
click at [1277, 338] on html "[DATE] - [DATE] Refresh Quick Links All Aircraft EBKT LFPB // EBKT EBKT LFPB //…" at bounding box center [639, 476] width 1278 height 952
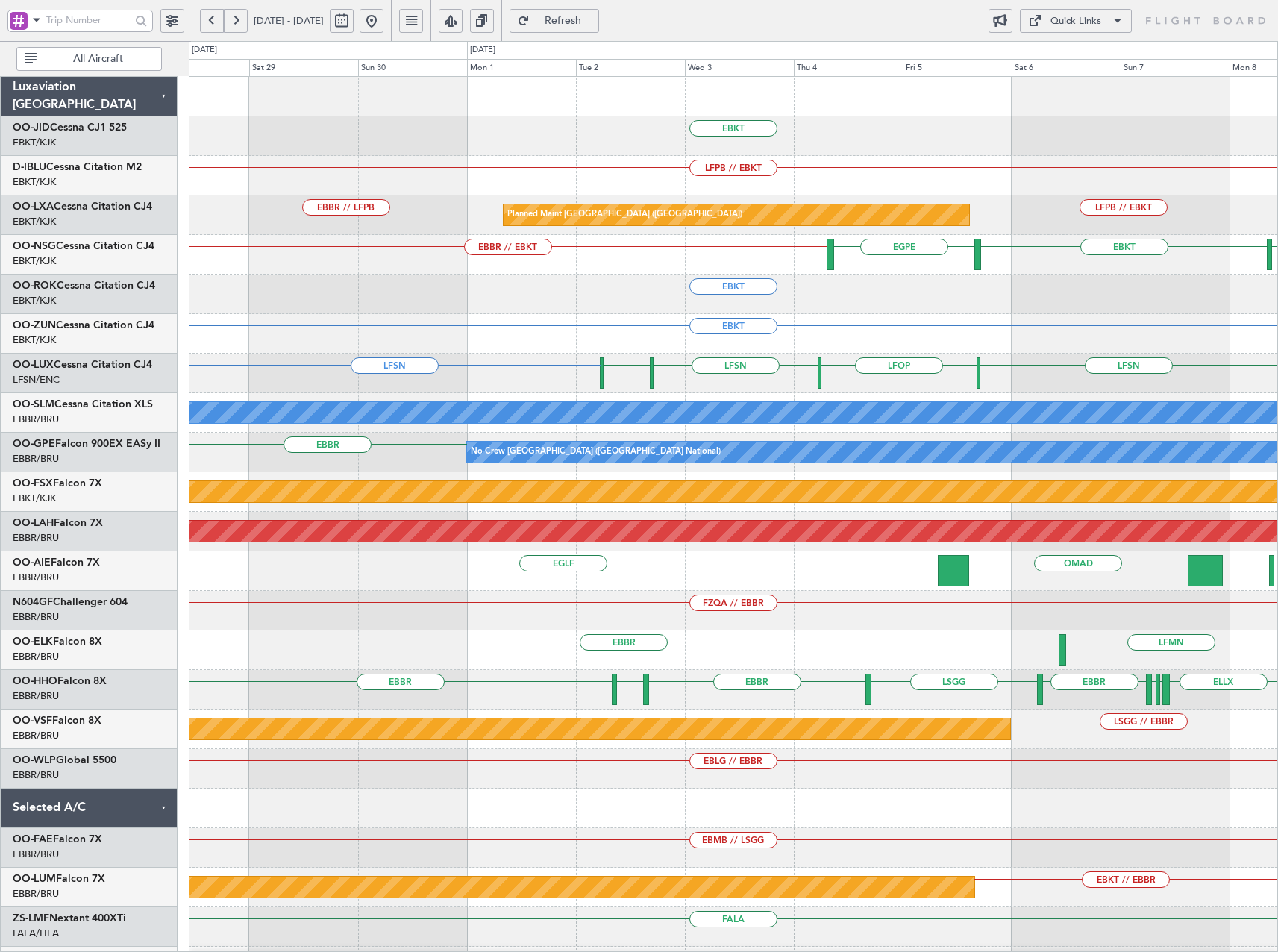
click at [384, 18] on button at bounding box center [371, 21] width 24 height 24
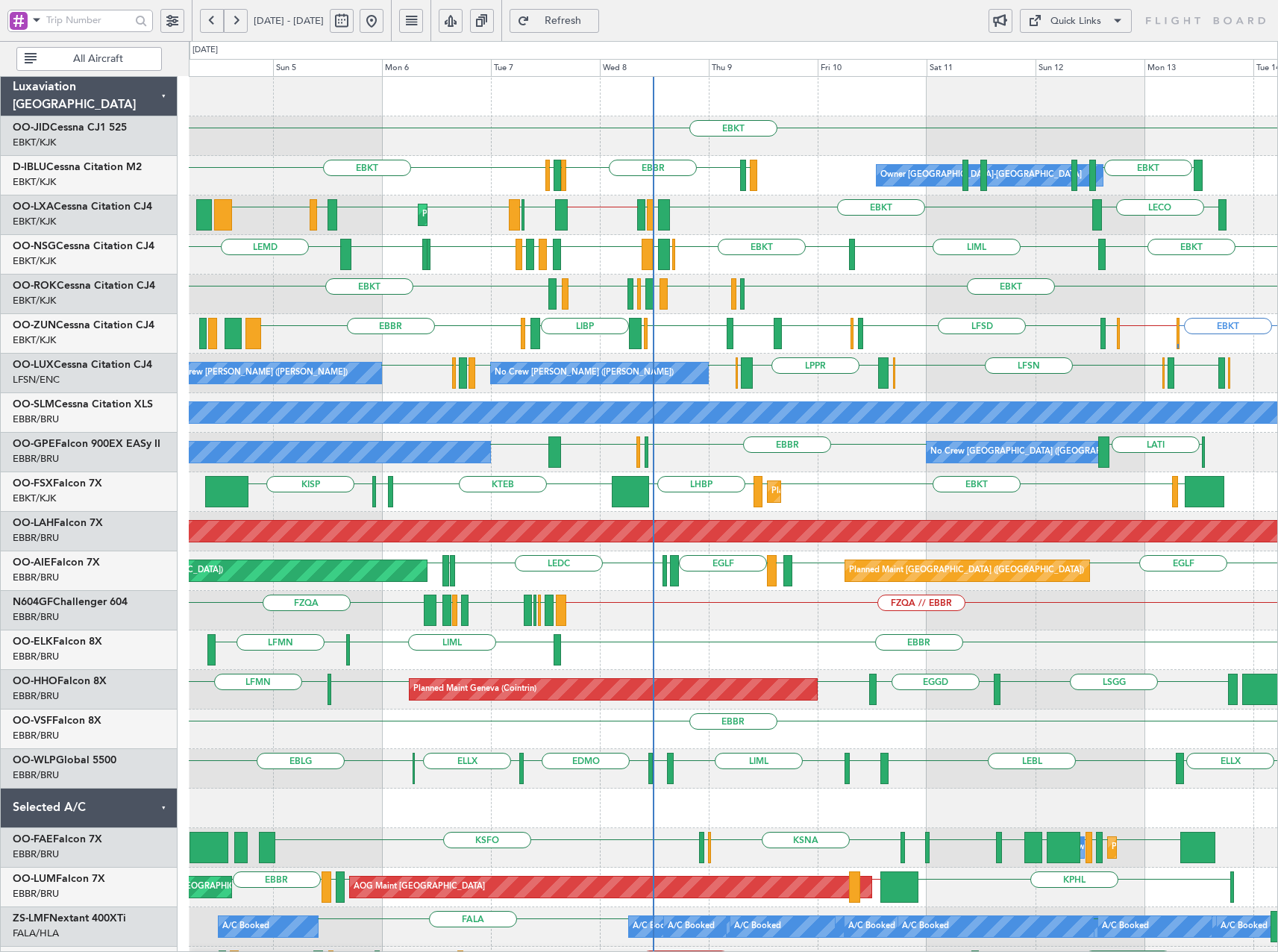
click at [998, 391] on div "EBKT EBKT EBKT LSGS [GEOGRAPHIC_DATA] EGGW EDDK Owner [GEOGRAPHIC_DATA]-[GEOGRA…" at bounding box center [733, 571] width 1088 height 988
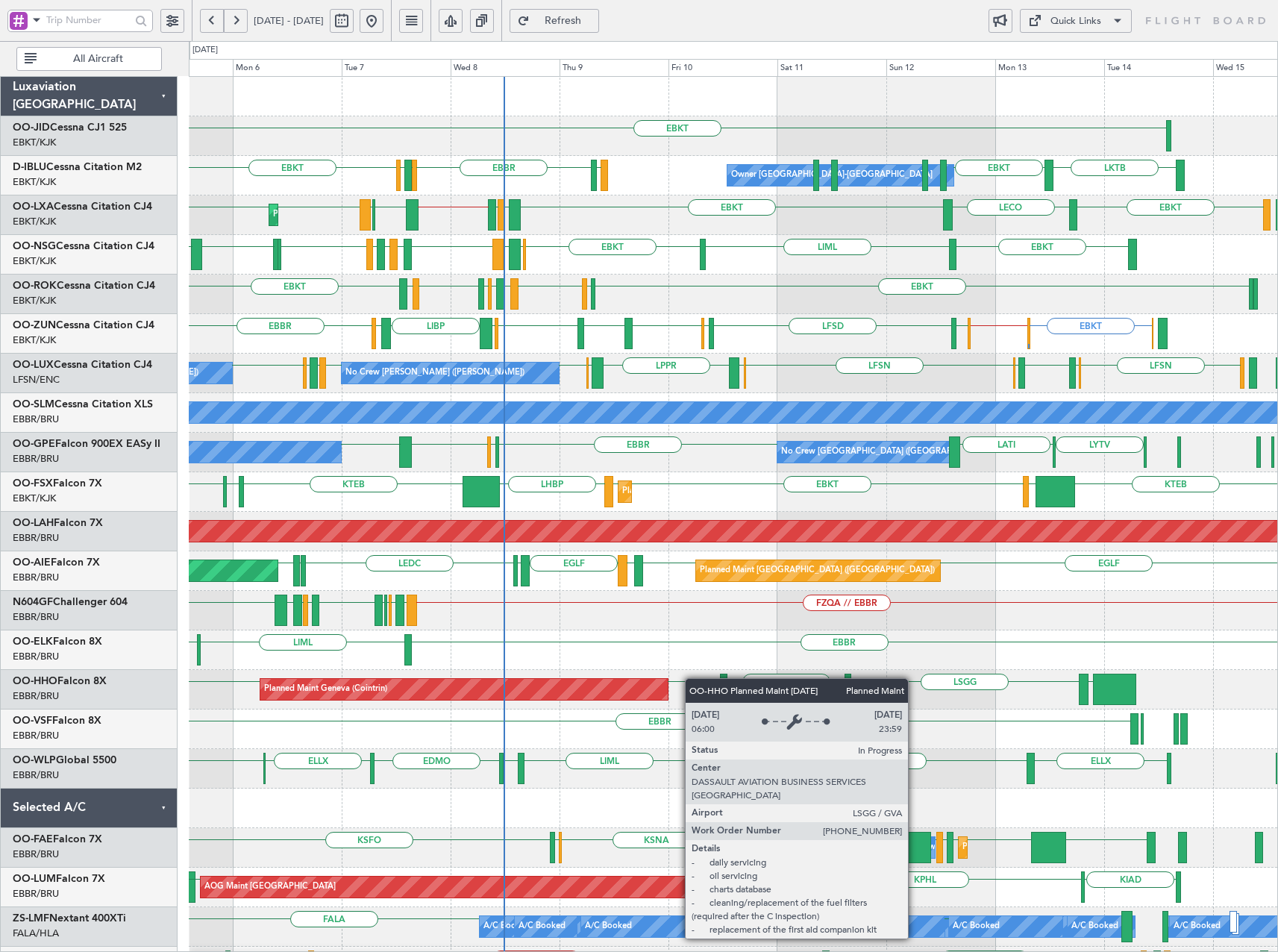
click at [592, 696] on div "EBKT Owner [GEOGRAPHIC_DATA]-[GEOGRAPHIC_DATA] EBKT LKTB EBKT LSGS [GEOGRAPHIC_…" at bounding box center [733, 571] width 1088 height 988
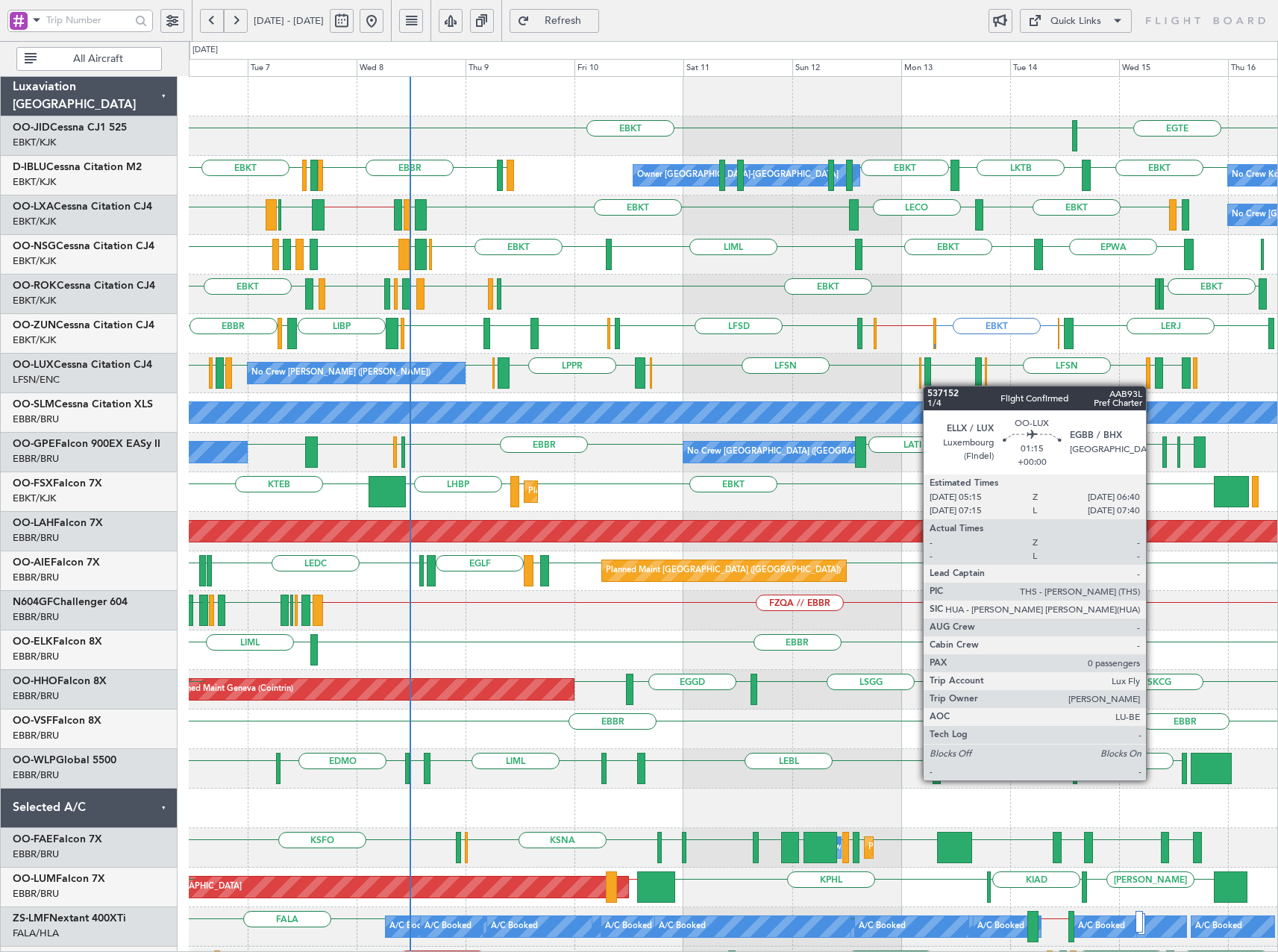
click at [929, 386] on div at bounding box center [927, 373] width 7 height 32
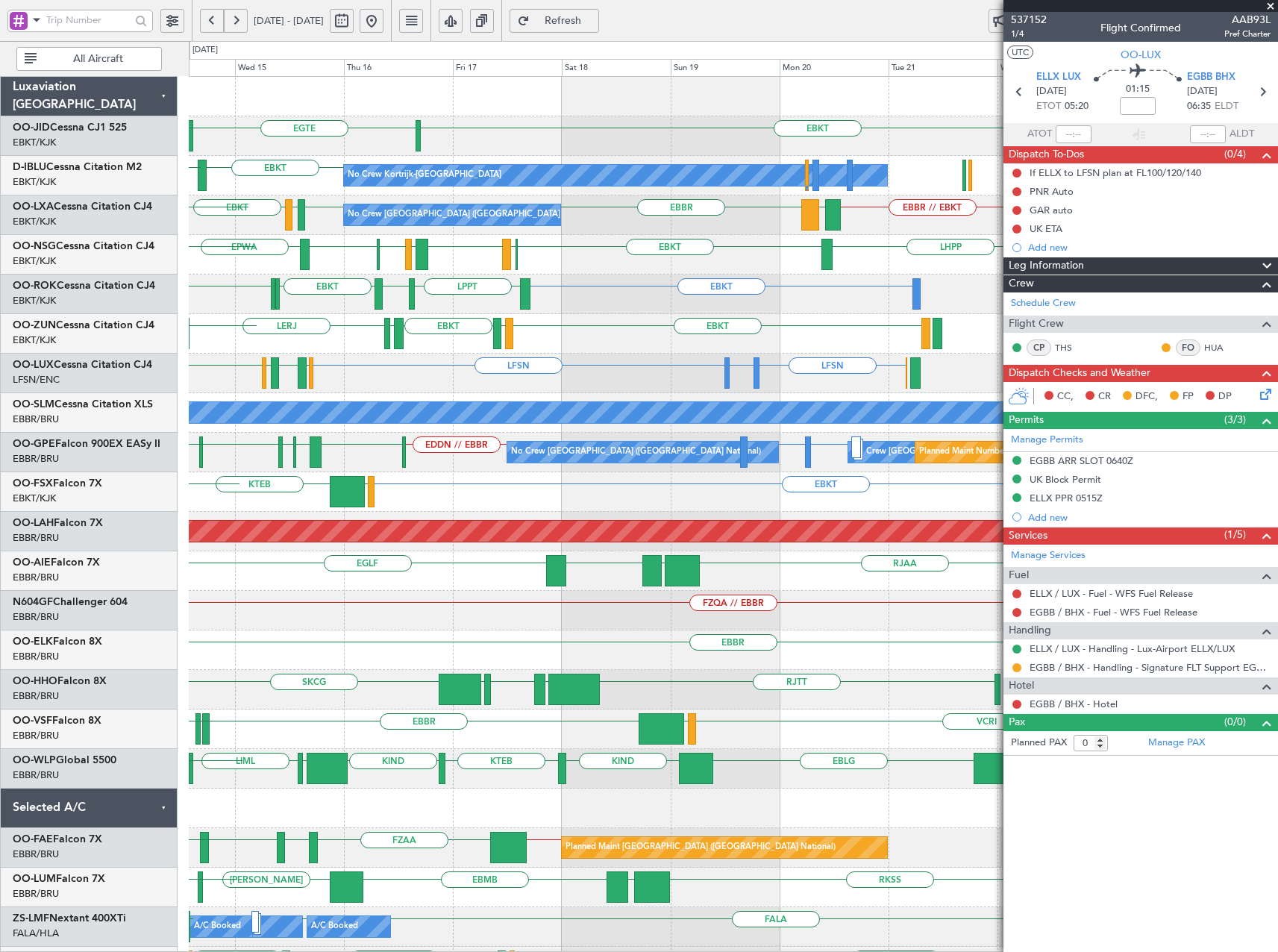
click at [489, 396] on div "EGTE EBKT No Crew EBKT EBKT LKTB No Crew Kortrijk-[GEOGRAPHIC_DATA] No Crew EBK…" at bounding box center [733, 630] width 1088 height 1107
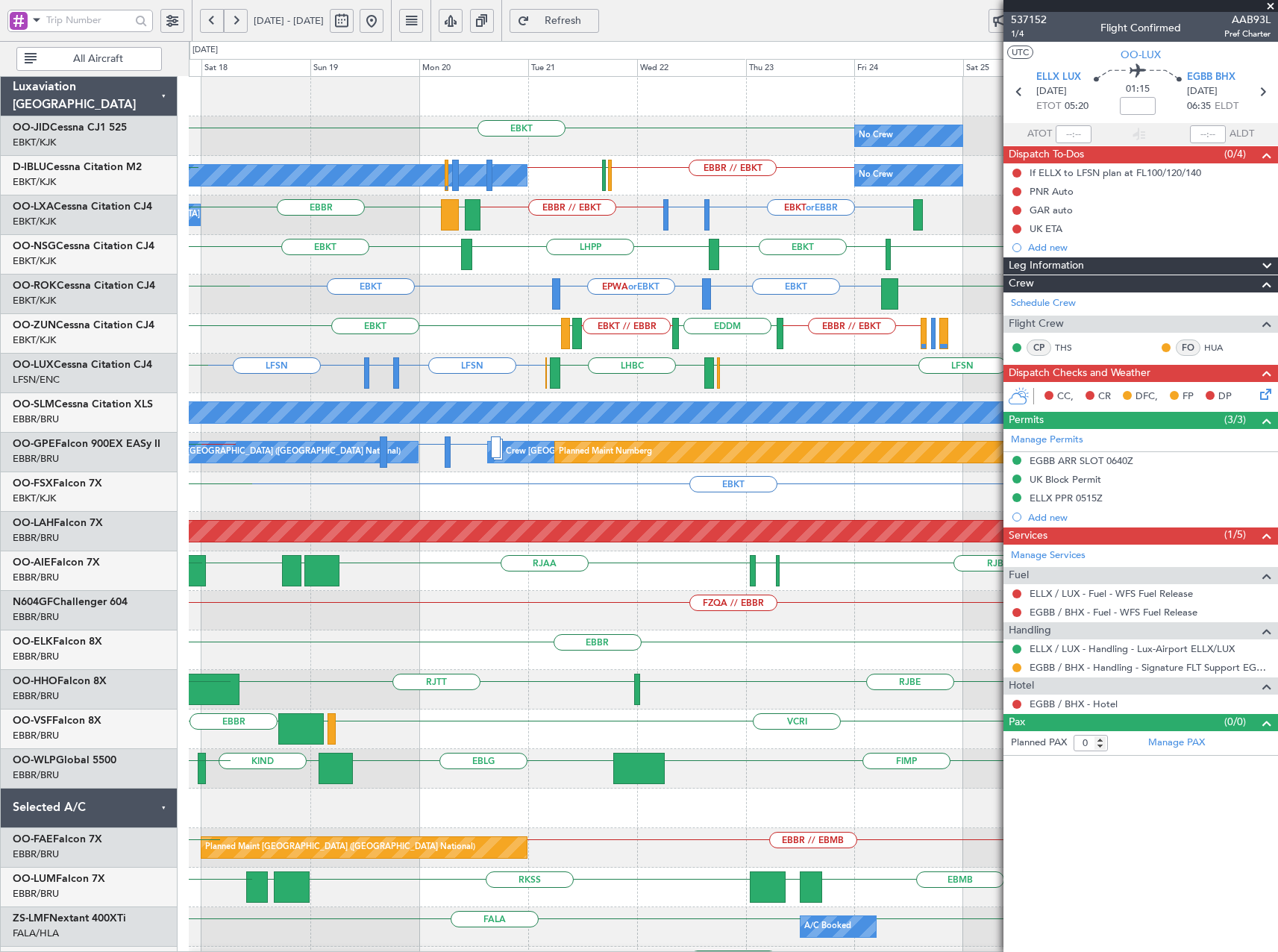
click at [506, 387] on div "LFSN LFBO or LFSN LFSN LFSN ELLX LHBC ELLX [GEOGRAPHIC_DATA] [GEOGRAPHIC_DATA] …" at bounding box center [733, 373] width 1088 height 39
click at [1277, 385] on html "[DATE] - [DATE] Refresh Quick Links All Aircraft No Crew EBKT [GEOGRAPHIC_DATA]…" at bounding box center [639, 476] width 1278 height 952
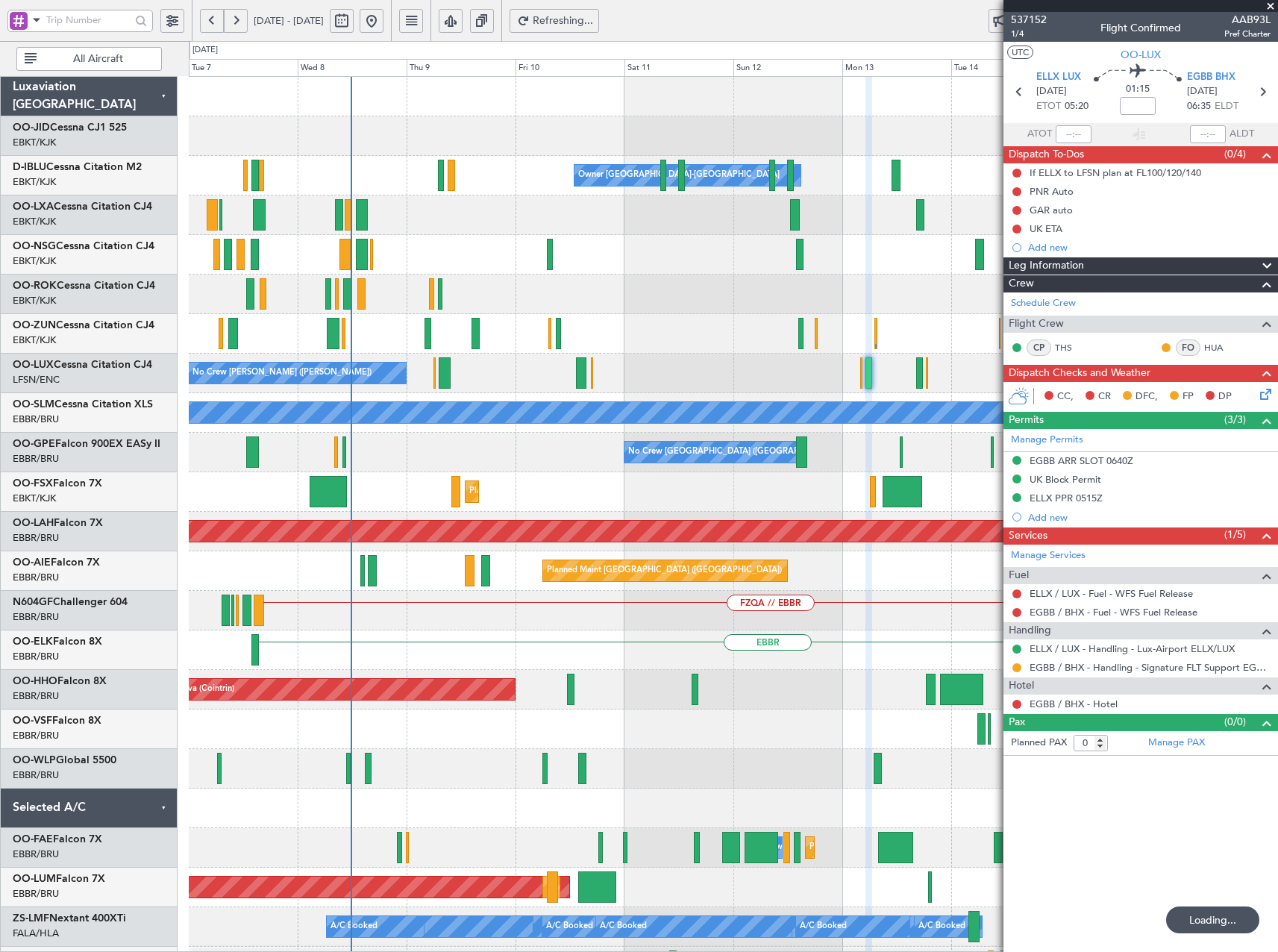
click at [900, 373] on div "EBKT No Crew Kortrijk-[GEOGRAPHIC_DATA] Owner [GEOGRAPHIC_DATA]-[GEOGRAPHIC_DAT…" at bounding box center [733, 571] width 1088 height 988
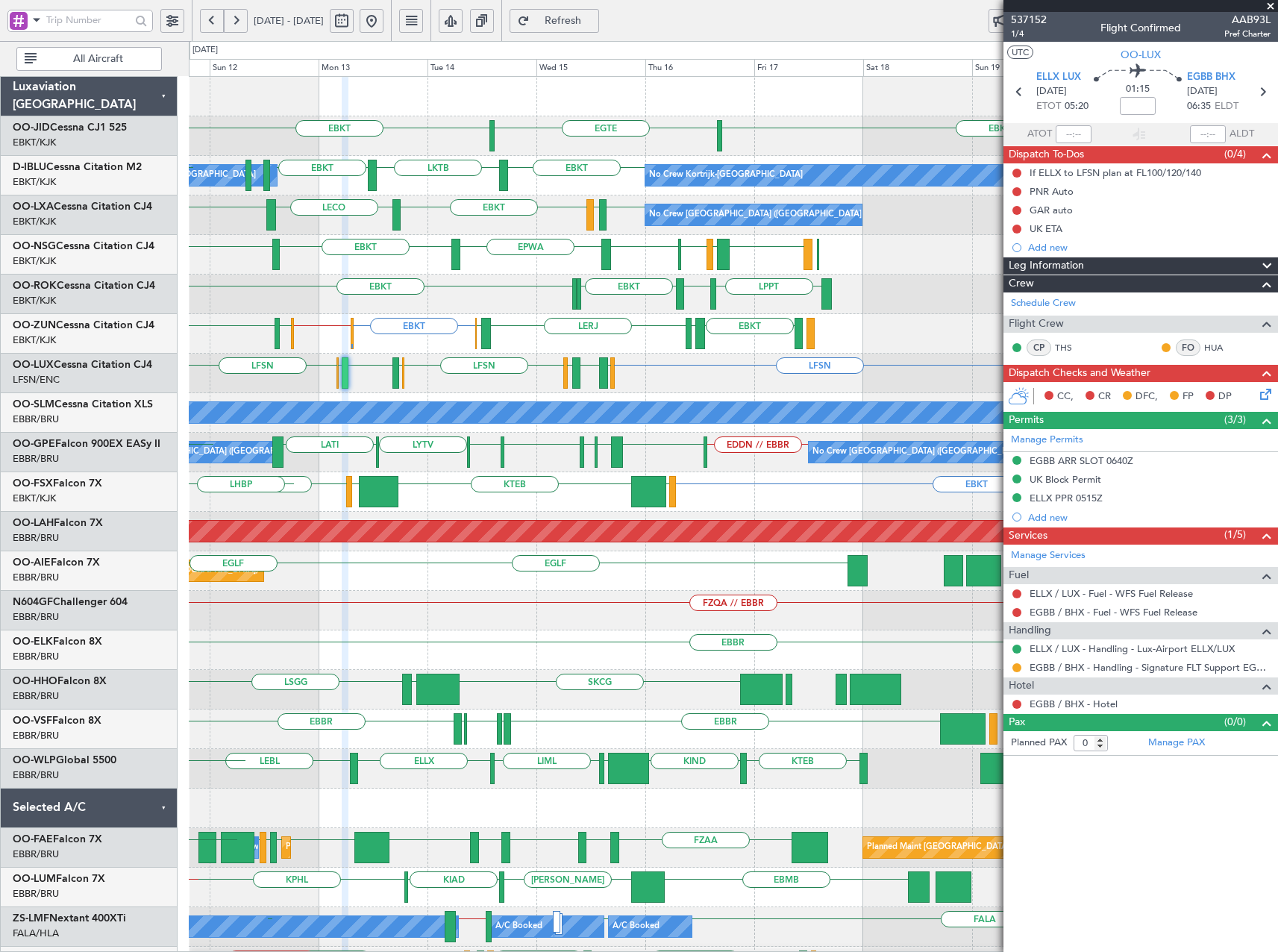
click at [432, 352] on div "EBKT EBKT // EGWU LERJ EBOS [GEOGRAPHIC_DATA] LFSD EBKT [PERSON_NAME][GEOGRAPHI…" at bounding box center [733, 334] width 1088 height 39
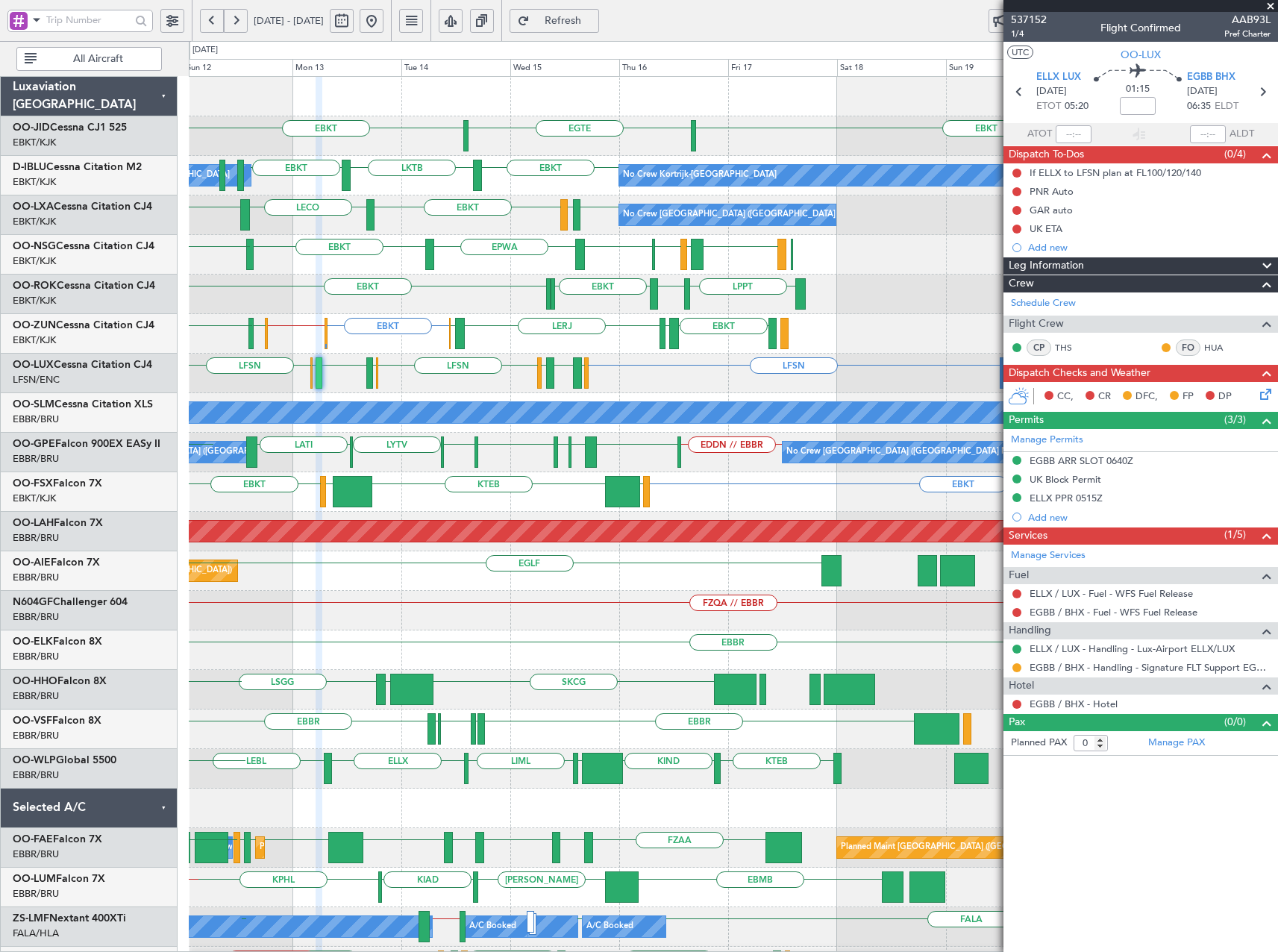
click at [368, 327] on div "EBKT EBKT // EGWU LERJ EBOS [GEOGRAPHIC_DATA] LFSD EBKT [PERSON_NAME][GEOGRAPHI…" at bounding box center [733, 334] width 1088 height 39
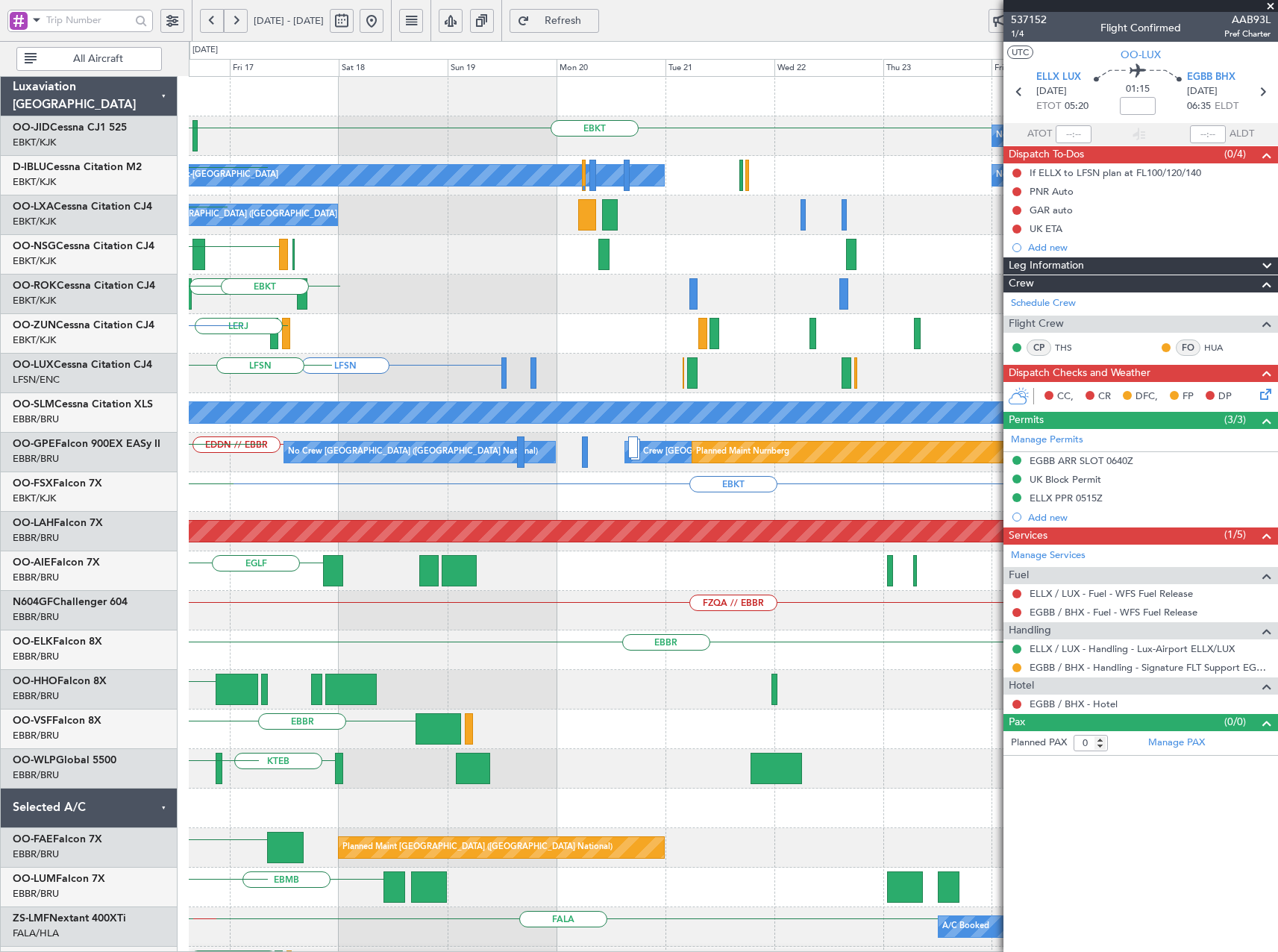
click at [478, 365] on div "LFSN [GEOGRAPHIC_DATA] [GEOGRAPHIC_DATA] [GEOGRAPHIC_DATA] LFSN" at bounding box center [733, 373] width 1088 height 39
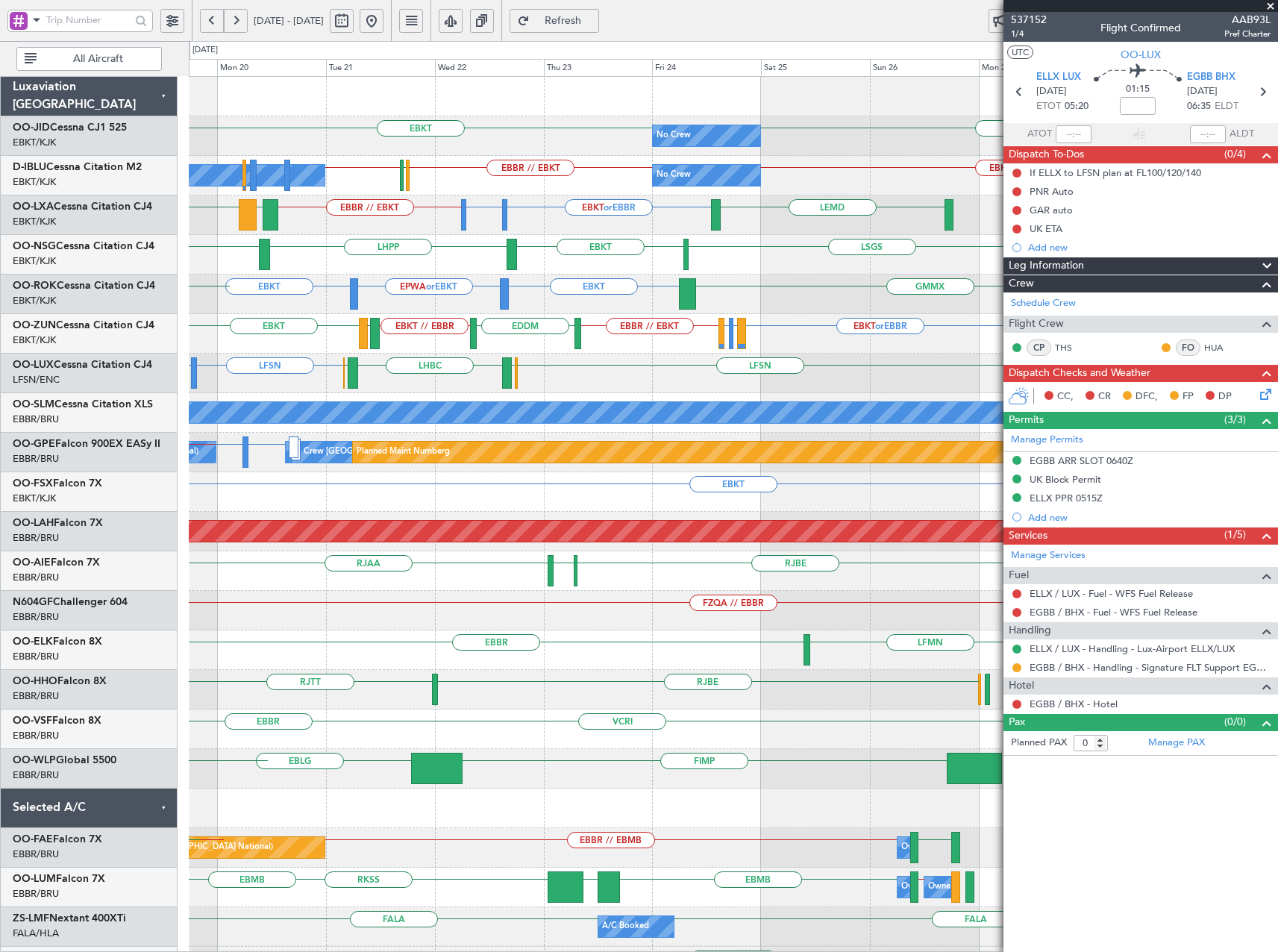
click at [311, 373] on div "No Crew EBKT EBKT No Crew Kortrijk-[GEOGRAPHIC_DATA] No Crew EBKT // EBBR EBBR …" at bounding box center [733, 611] width 1088 height 1068
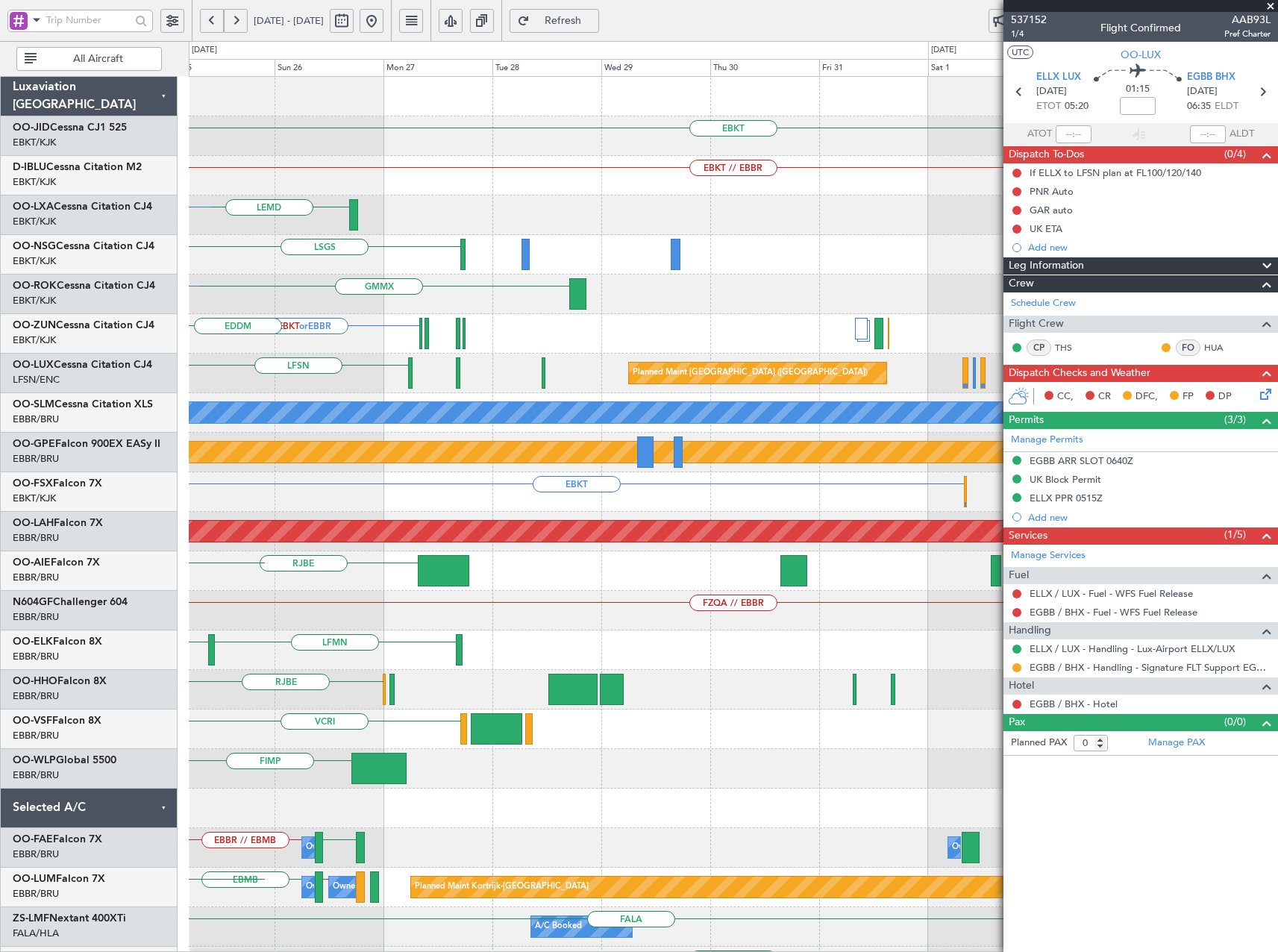
click at [579, 374] on div "EBKT No Crew EBKT EBKT // EBBR No Crew Planned Maint [GEOGRAPHIC_DATA] ([GEOGRA…" at bounding box center [733, 611] width 1088 height 1068
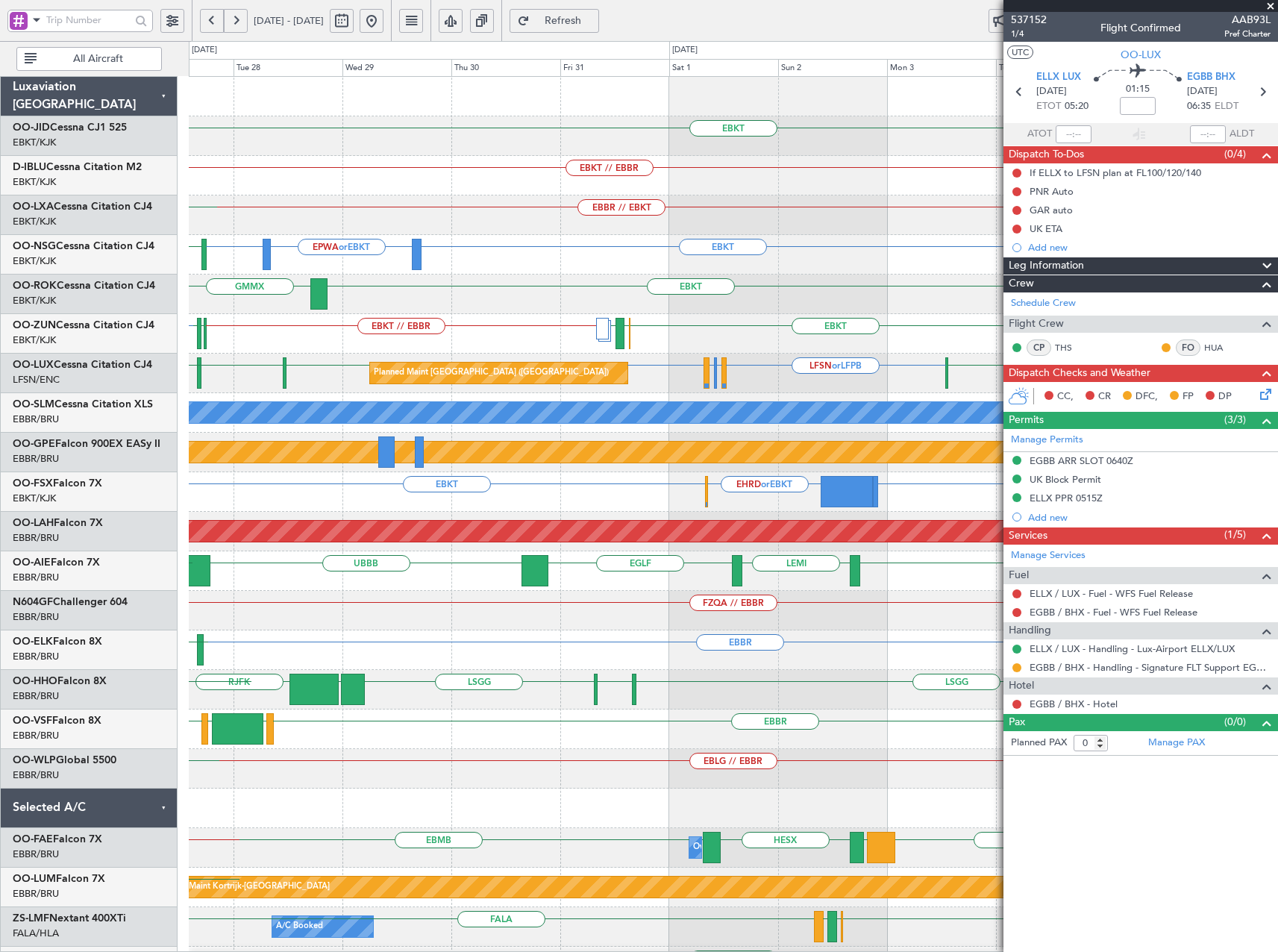
click at [621, 300] on div "GMMX EBKT" at bounding box center [733, 293] width 1088 height 39
drag, startPoint x: 424, startPoint y: 20, endPoint x: 422, endPoint y: 42, distance: 22.1
click at [384, 22] on button at bounding box center [371, 21] width 24 height 24
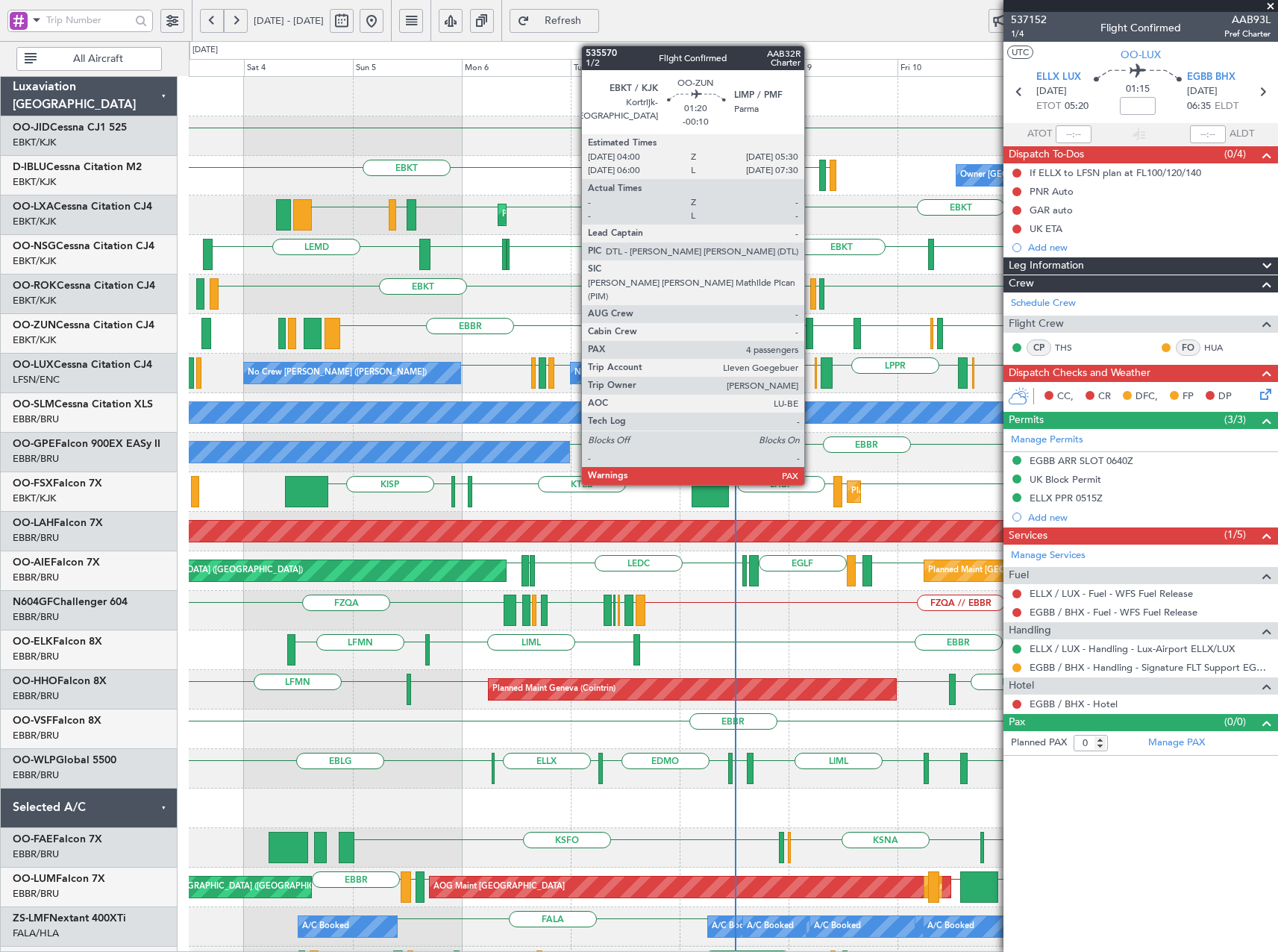
click at [811, 334] on div at bounding box center [810, 334] width 8 height 32
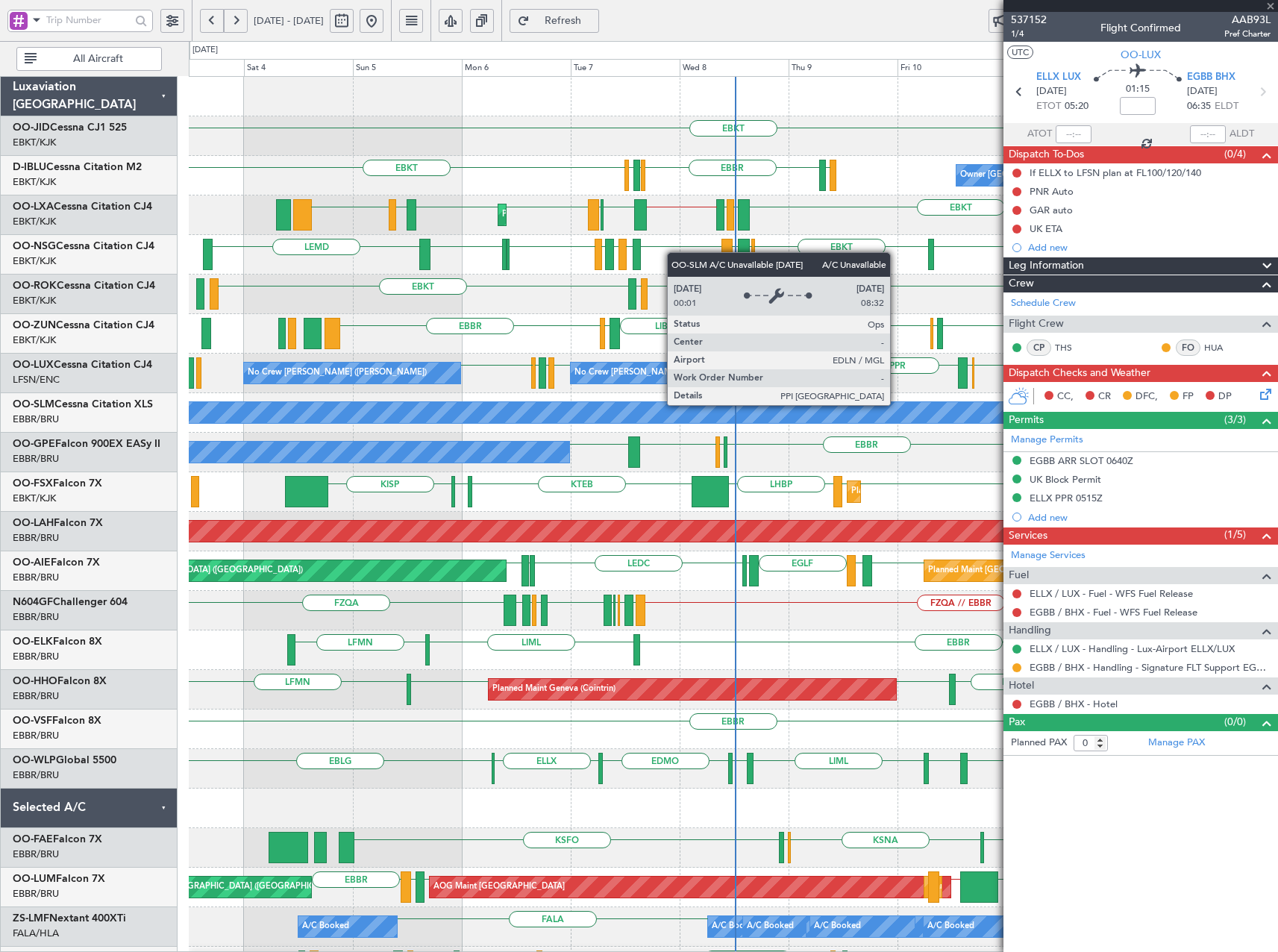
type input "-00:10"
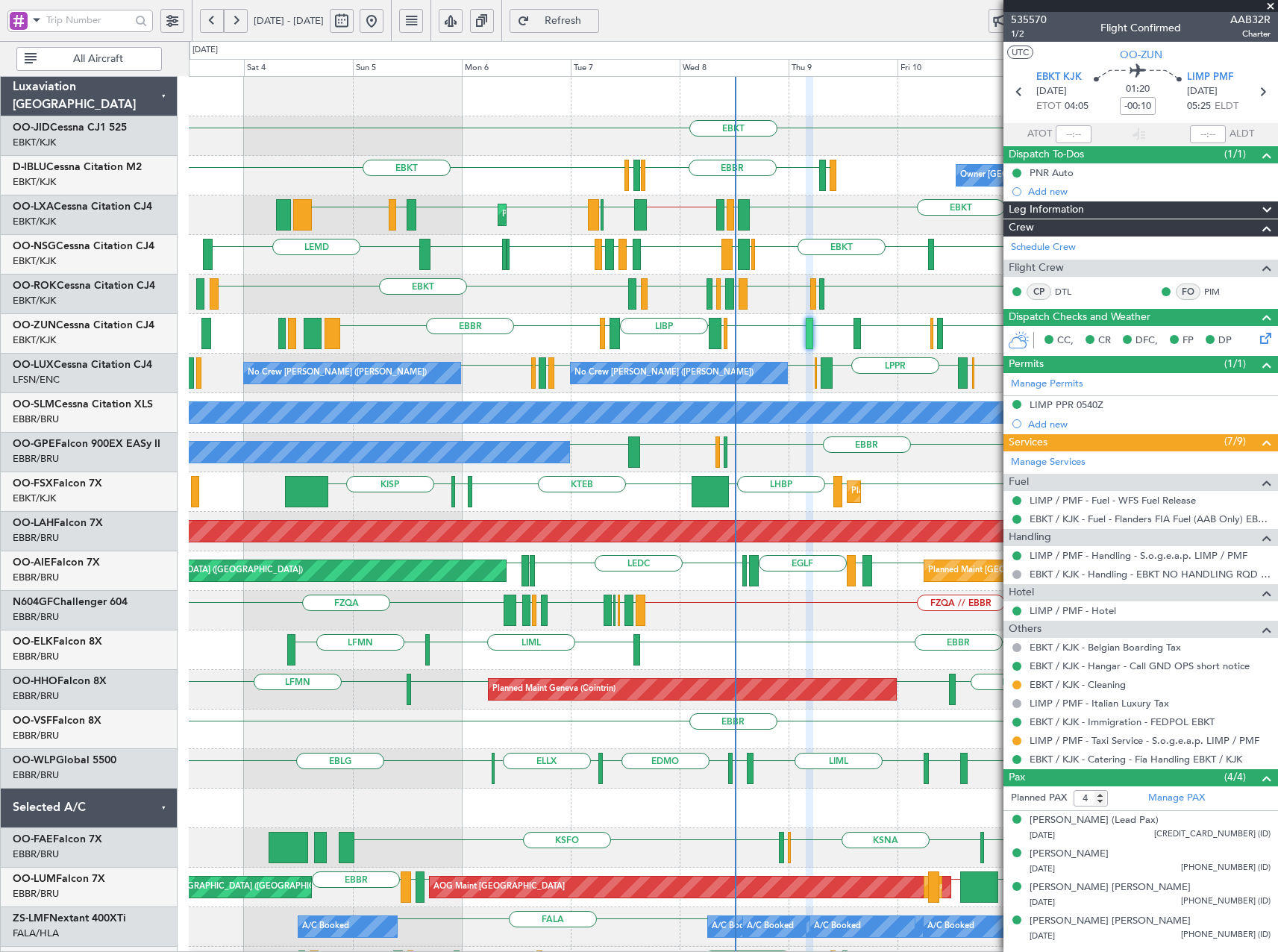
click at [1268, 5] on span at bounding box center [1270, 6] width 15 height 13
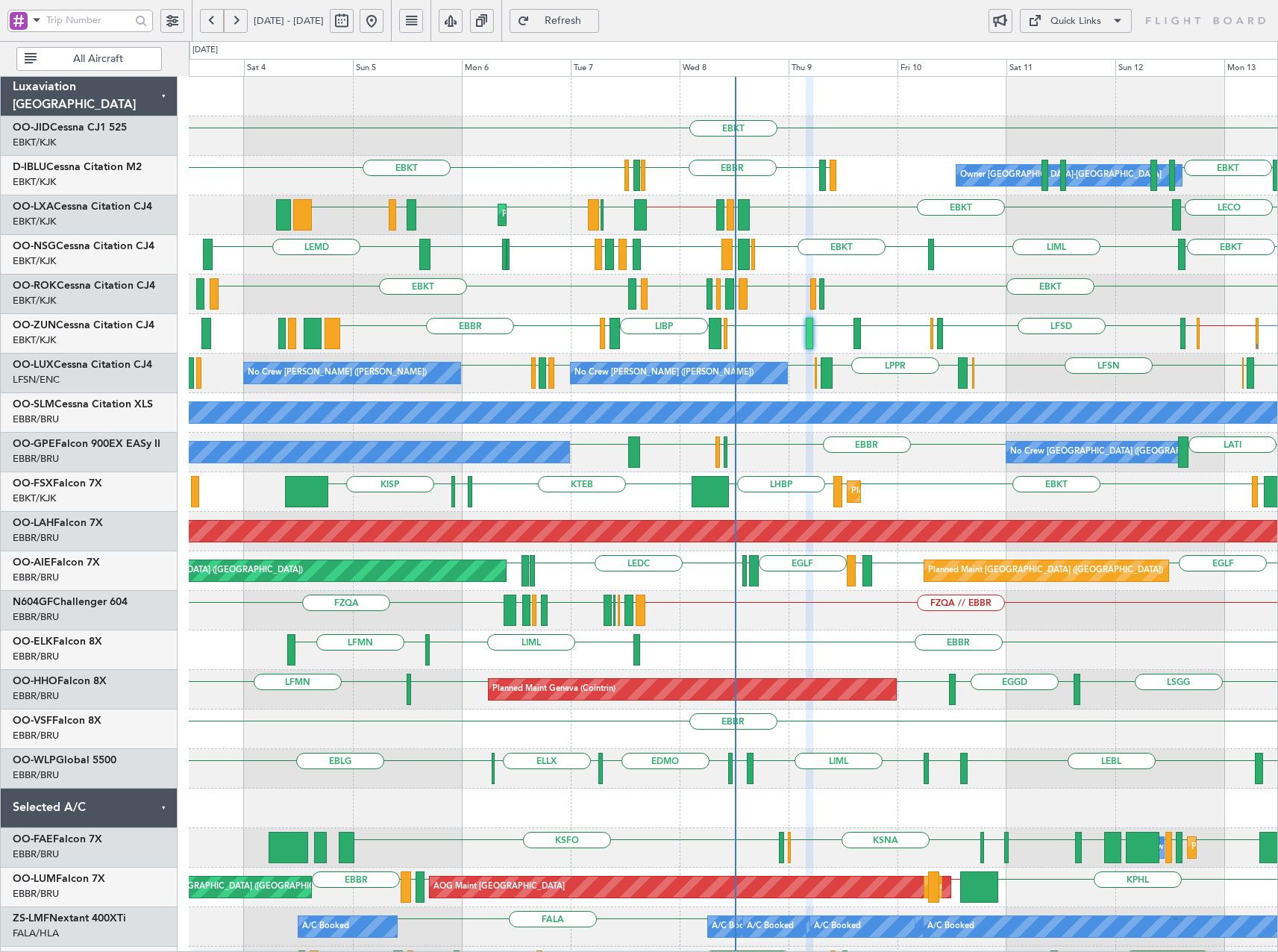
type input "0"
